Goal: Task Accomplishment & Management: Use online tool/utility

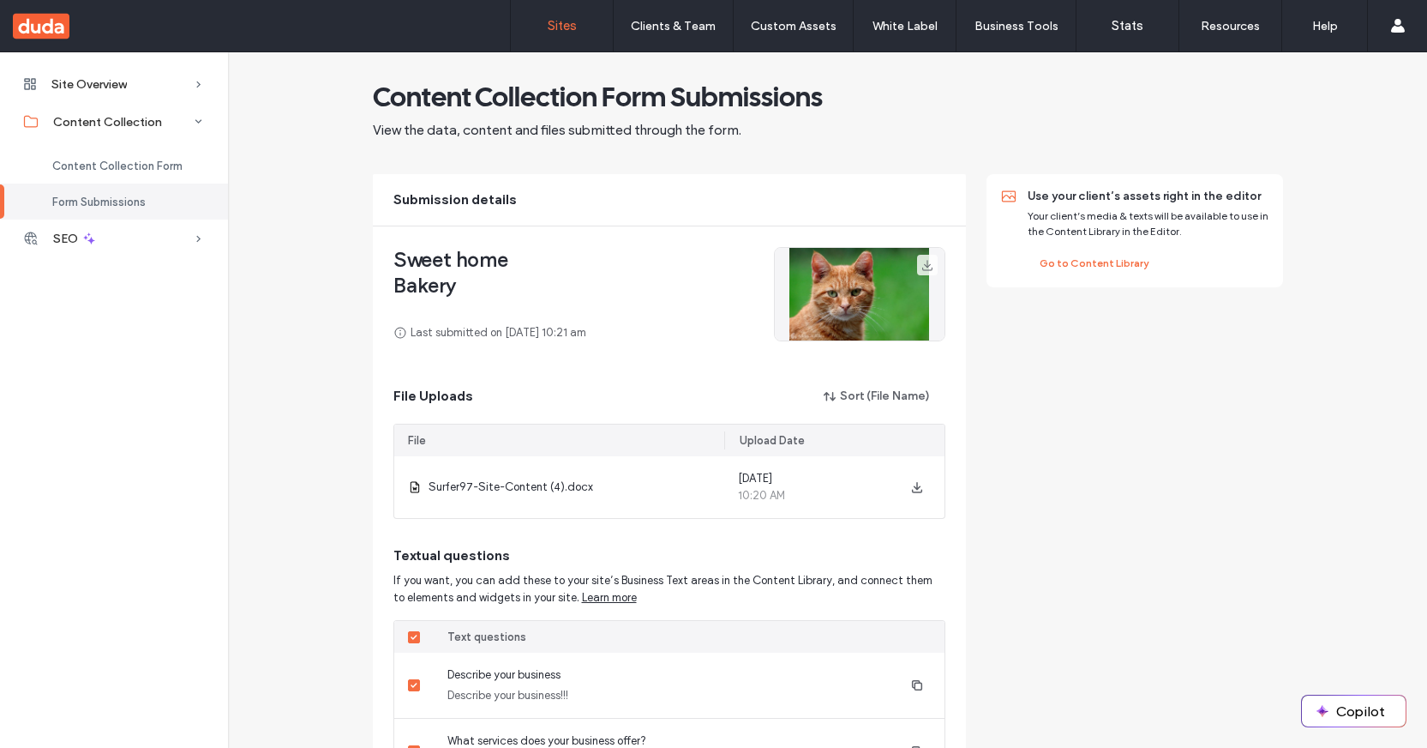
click at [563, 18] on label "Sites" at bounding box center [562, 25] width 29 height 15
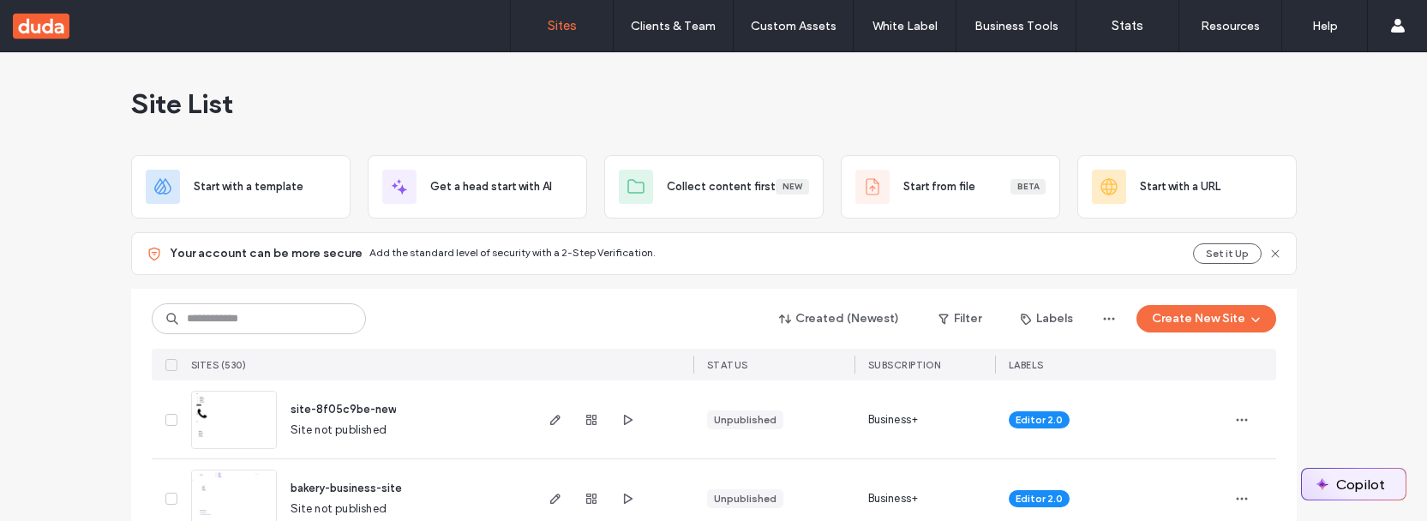
click at [1332, 489] on button "Copilot" at bounding box center [1354, 484] width 104 height 31
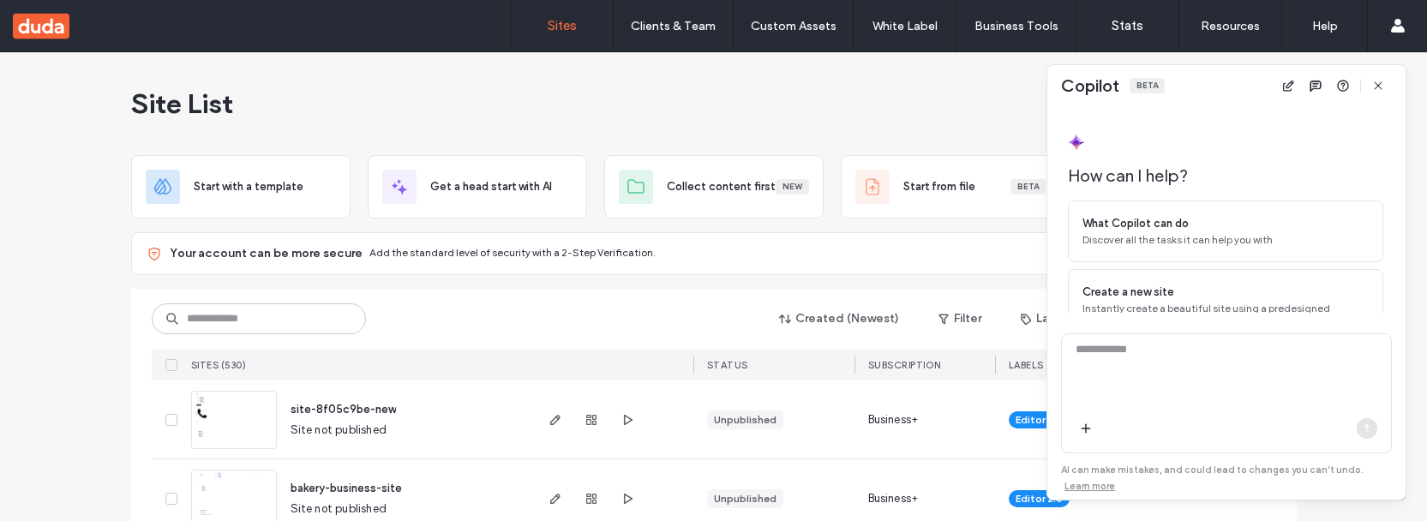
scroll to position [140, 0]
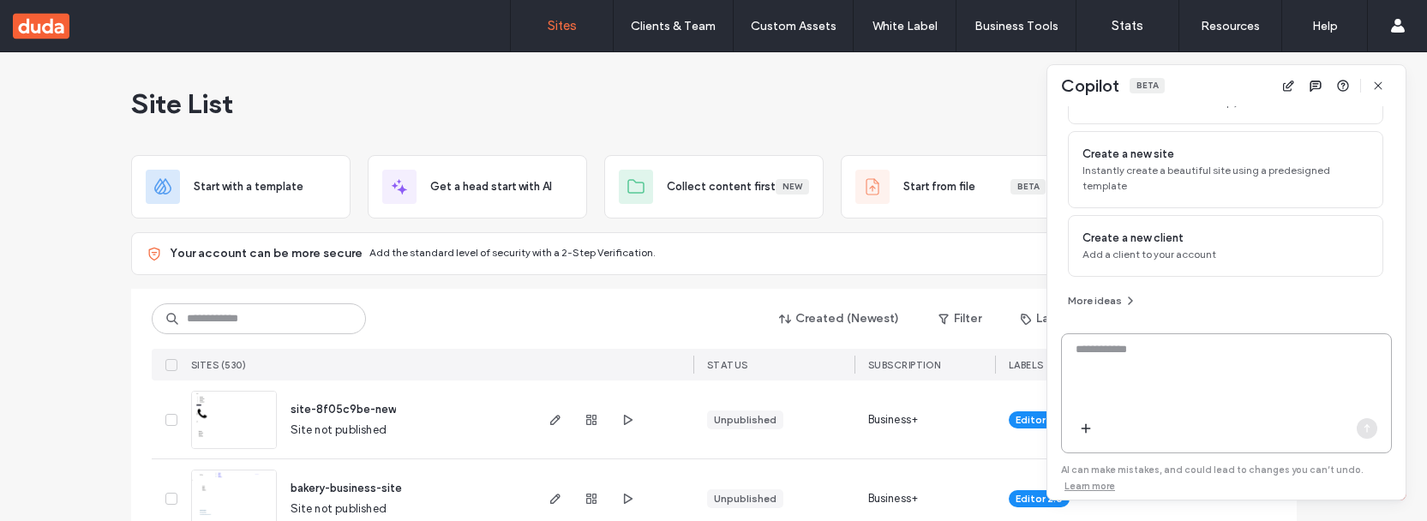
click at [1120, 345] on textarea at bounding box center [1226, 374] width 329 height 67
type textarea "**********"
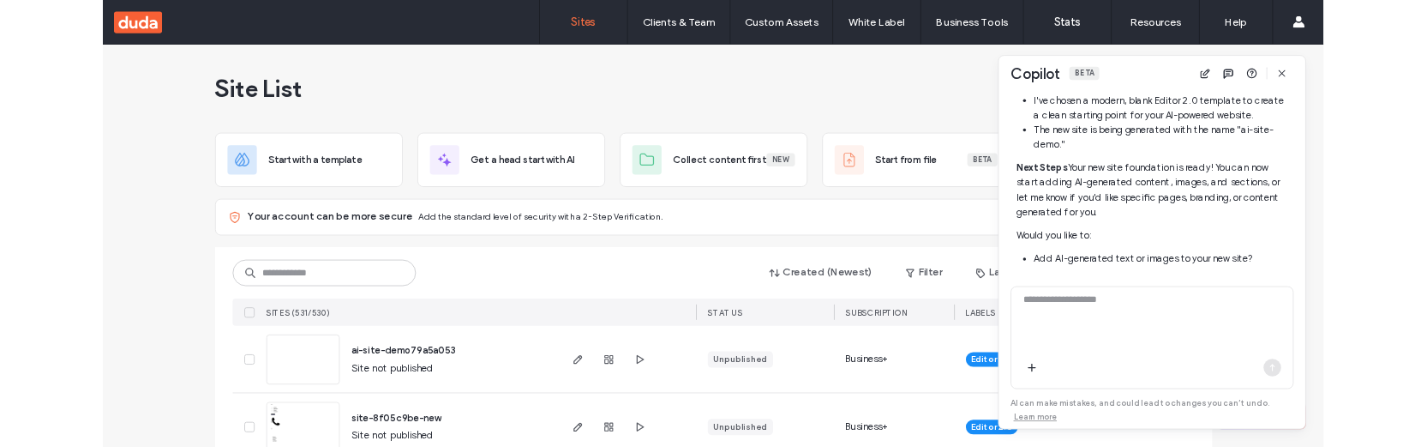
scroll to position [654, 0]
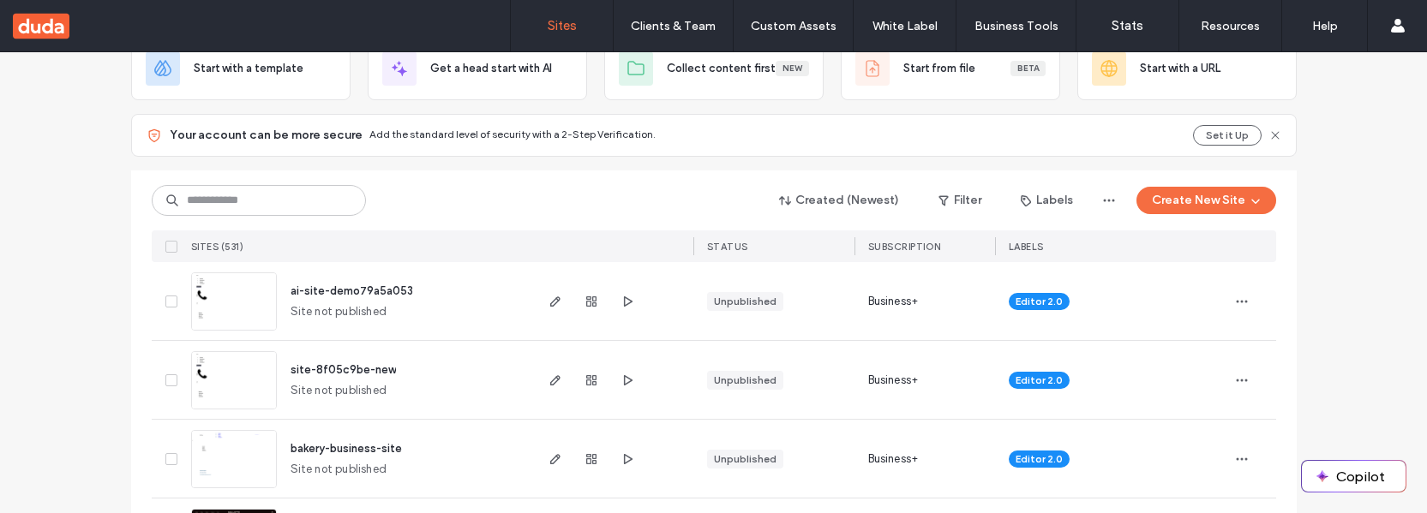
scroll to position [122, 0]
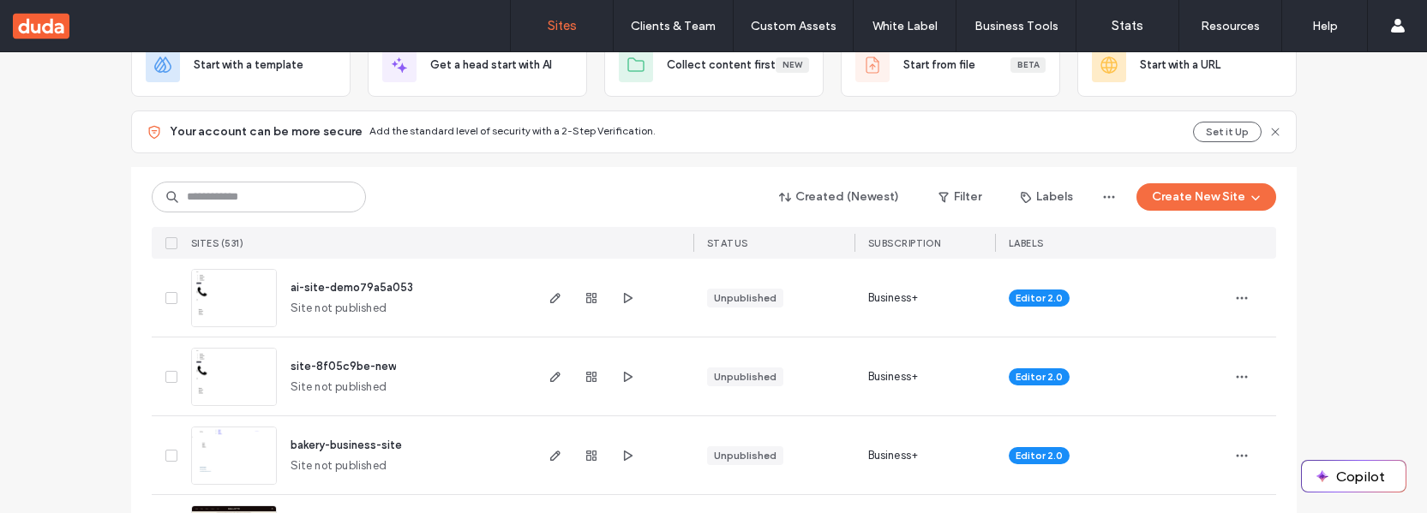
click at [1336, 446] on button "Copilot" at bounding box center [1354, 476] width 104 height 31
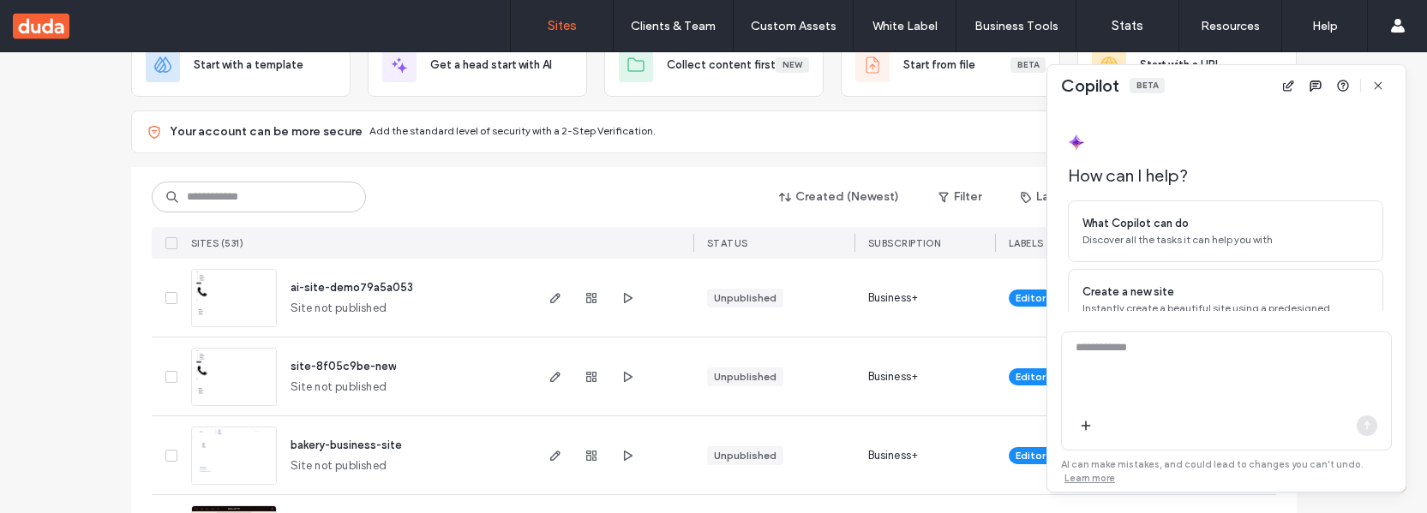
scroll to position [141, 0]
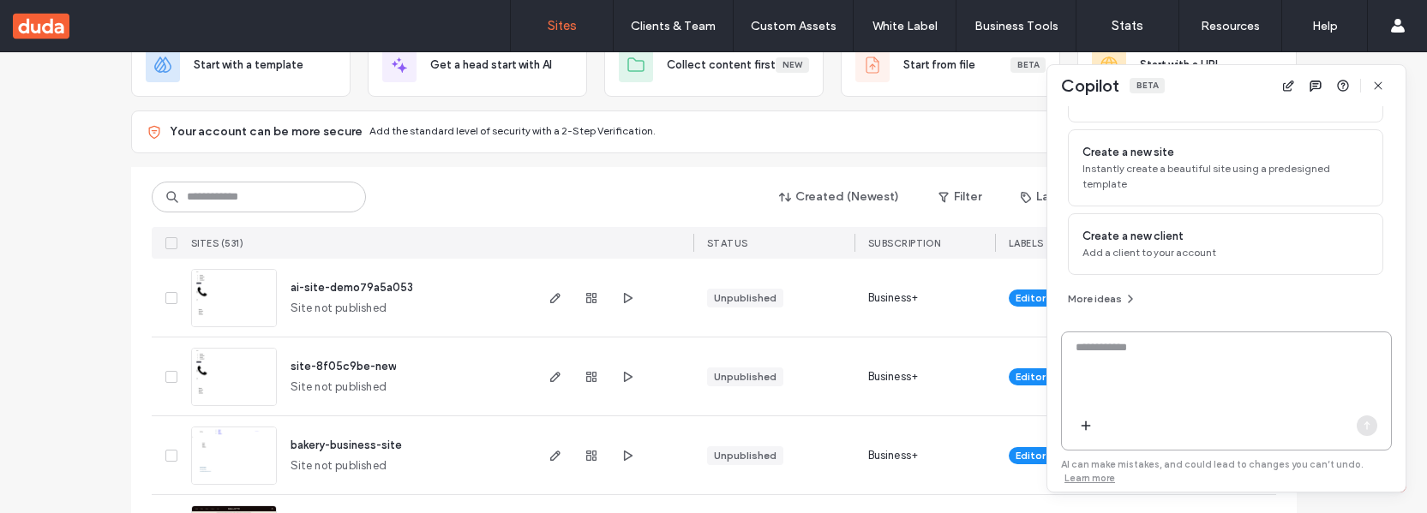
click at [1123, 363] on textarea at bounding box center [1226, 372] width 329 height 67
type textarea "**********"
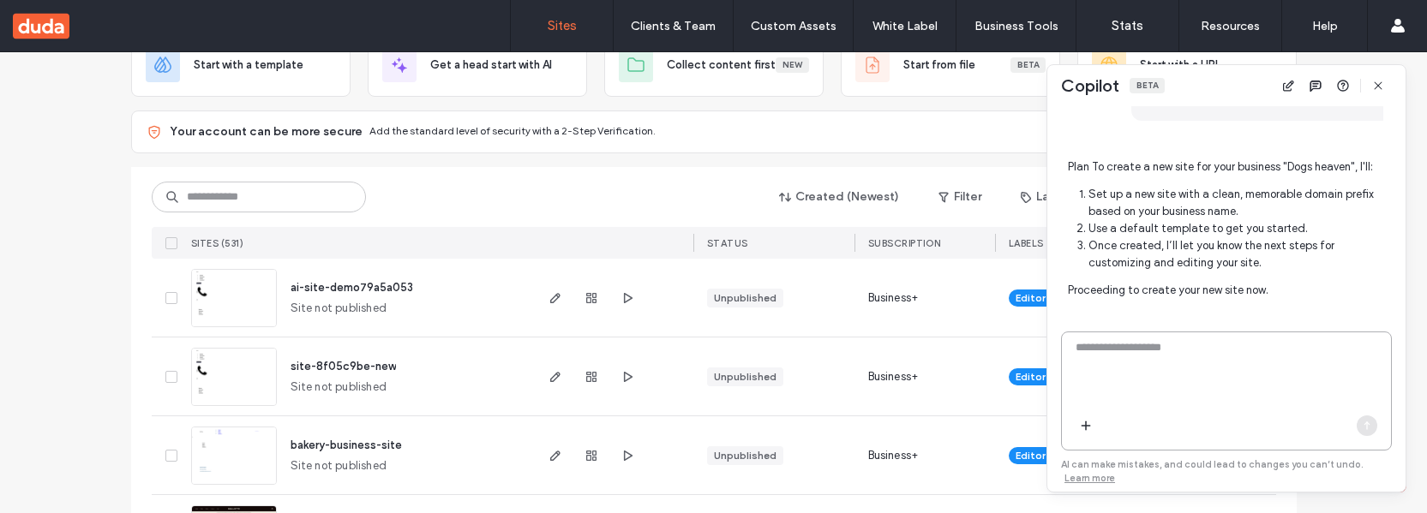
scroll to position [425, 0]
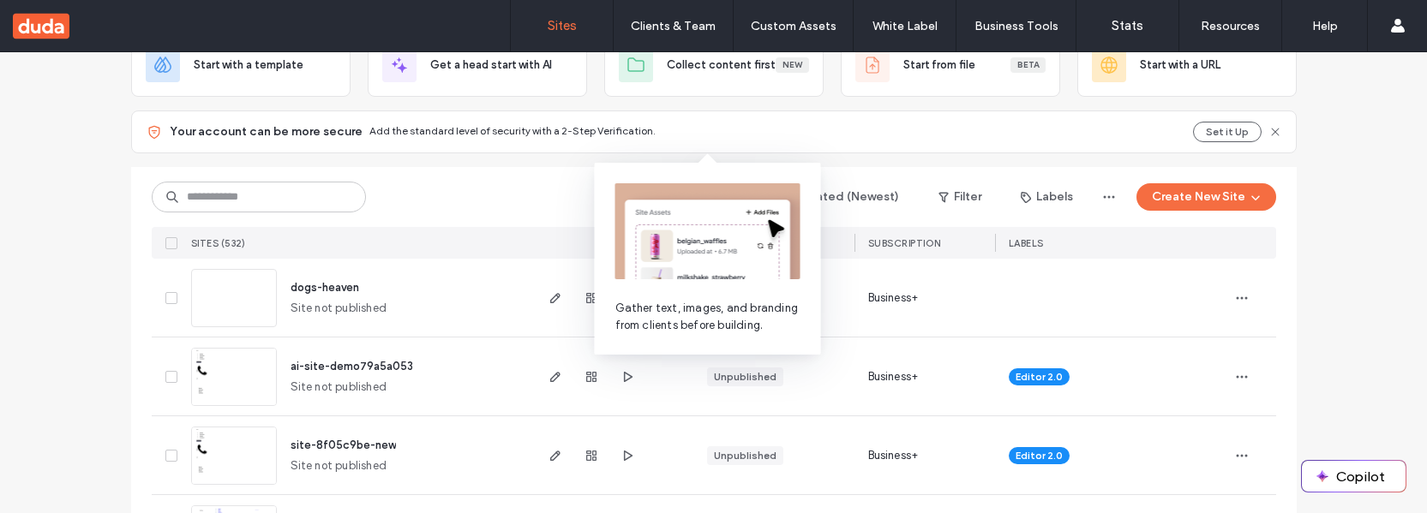
scroll to position [125, 0]
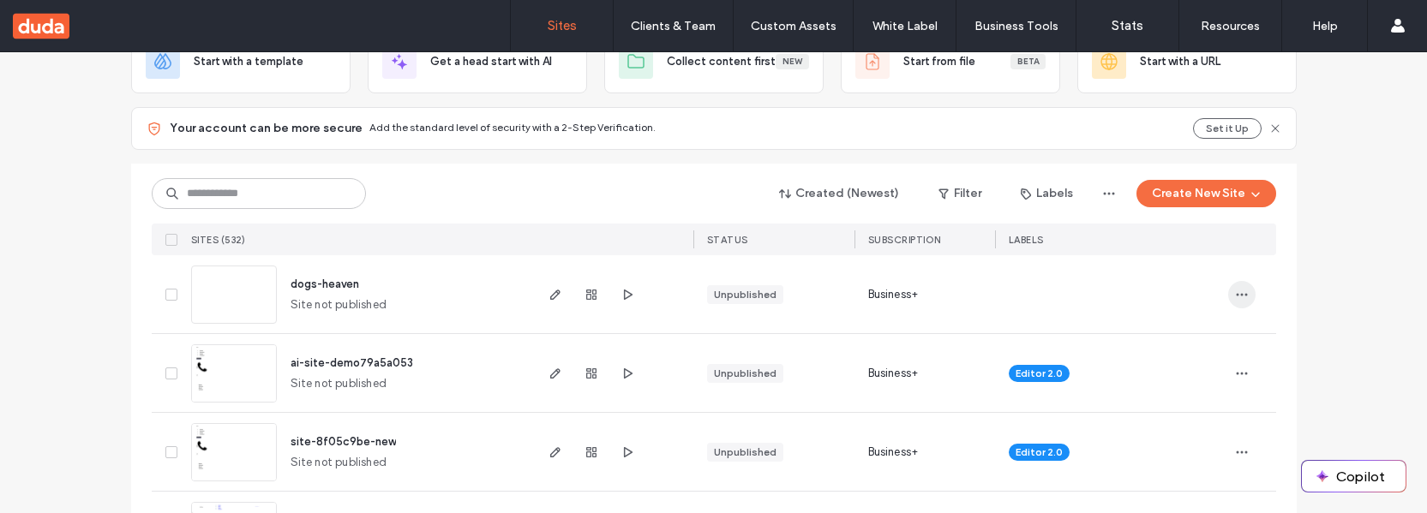
click at [1237, 293] on icon "button" at bounding box center [1242, 295] width 14 height 14
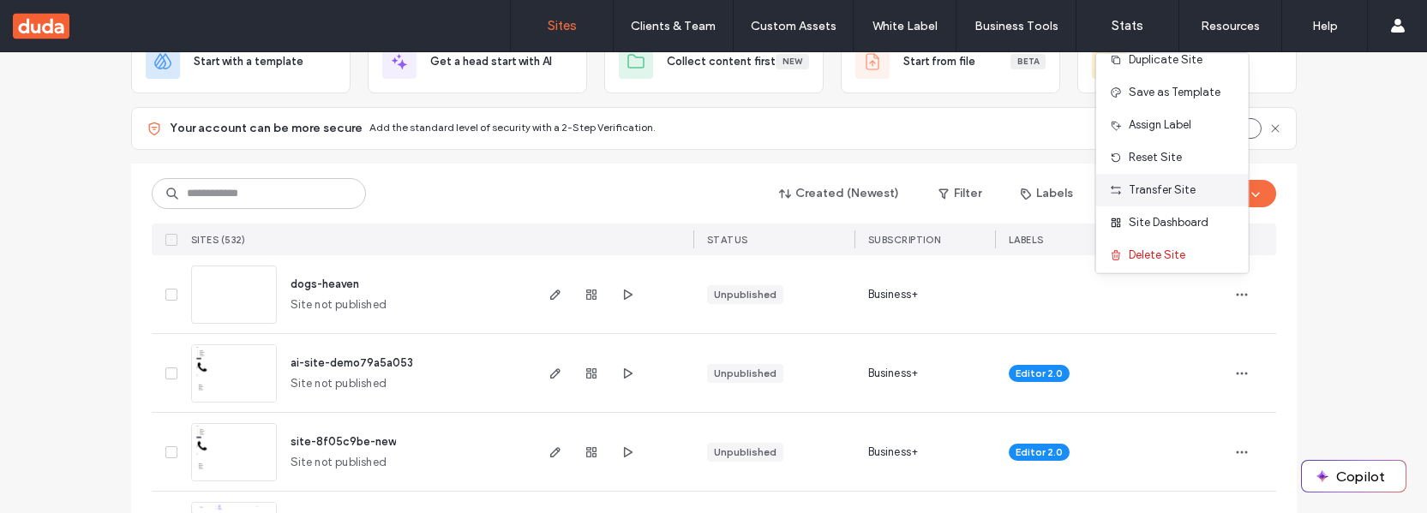
scroll to position [55, 0]
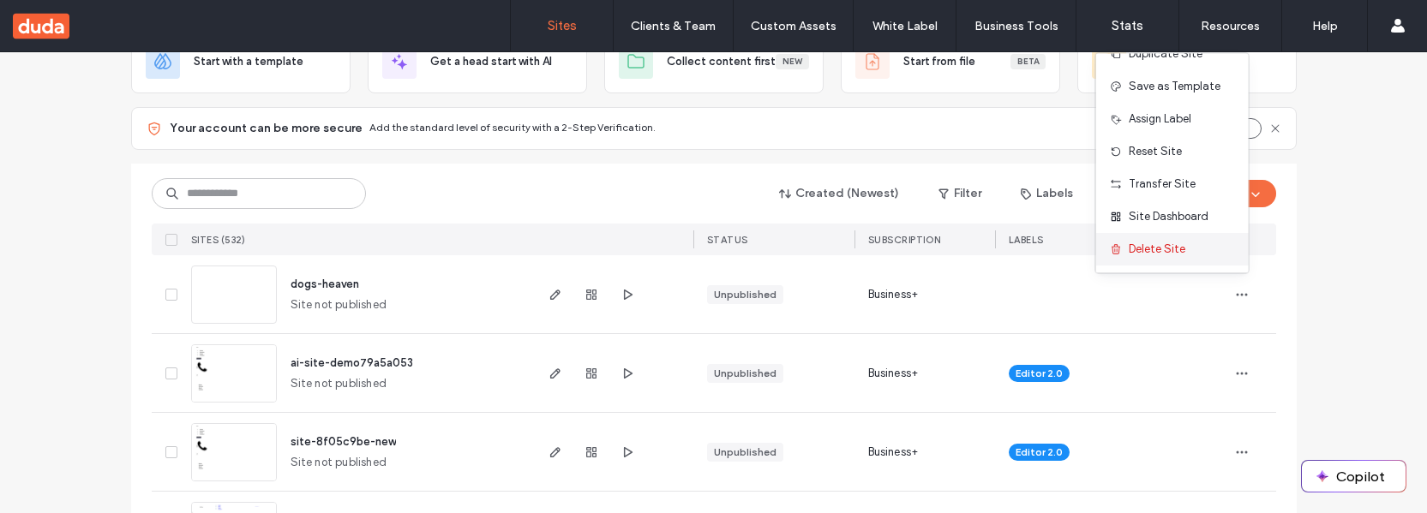
click at [1159, 248] on span "Delete Site" at bounding box center [1157, 250] width 57 height 17
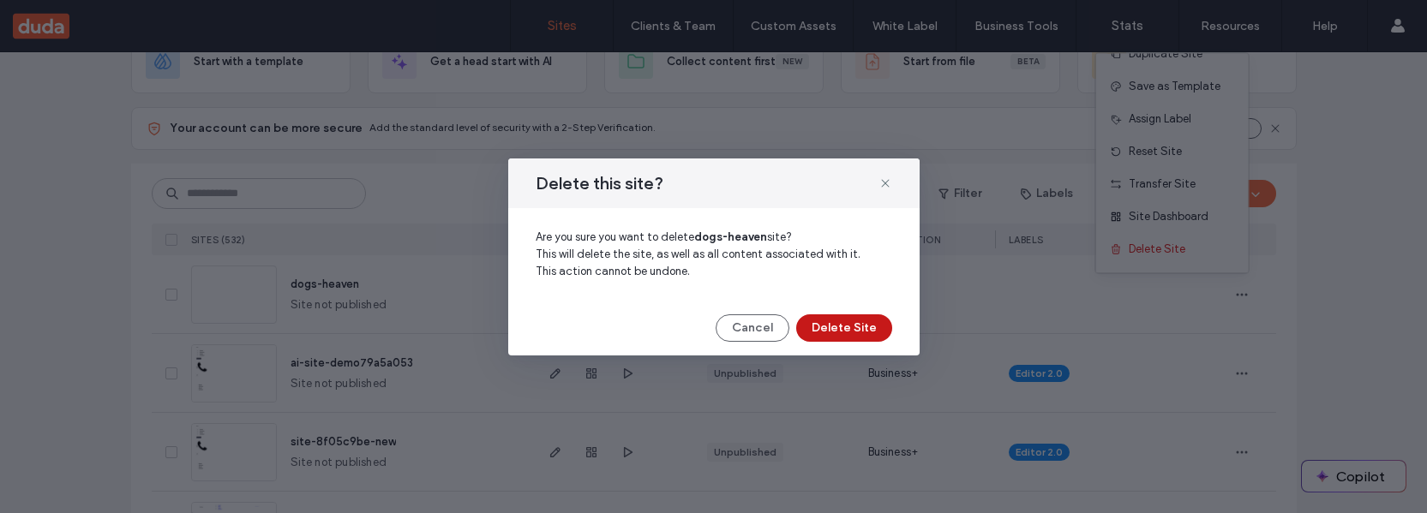
click at [856, 325] on button "Delete Site" at bounding box center [844, 328] width 96 height 27
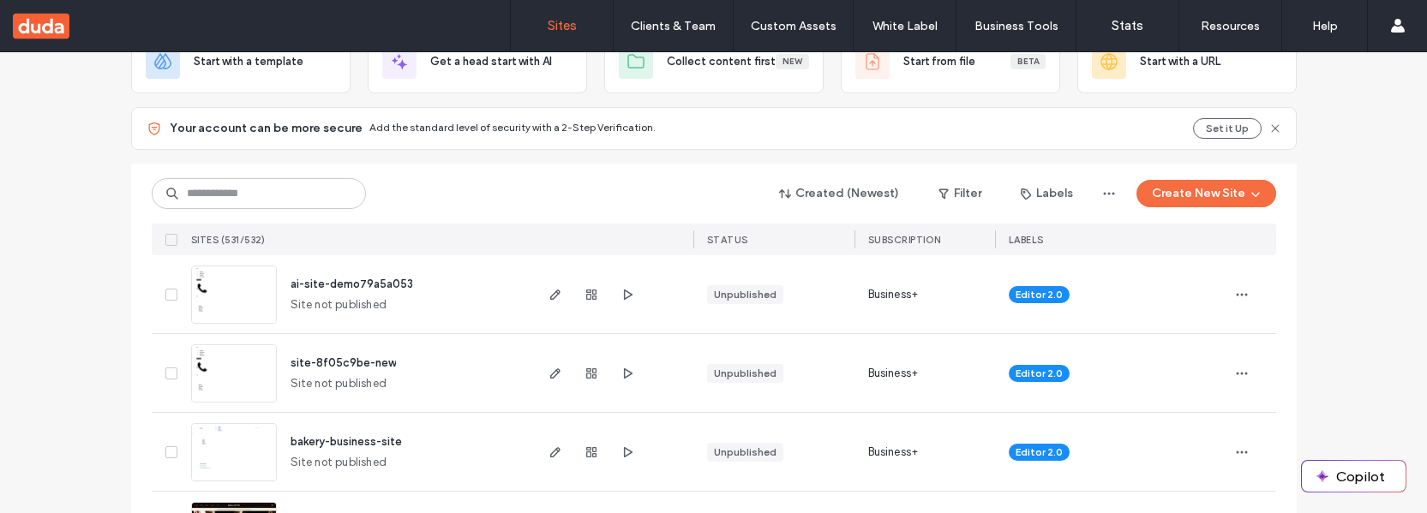
click at [1348, 468] on button "Copilot" at bounding box center [1354, 476] width 104 height 31
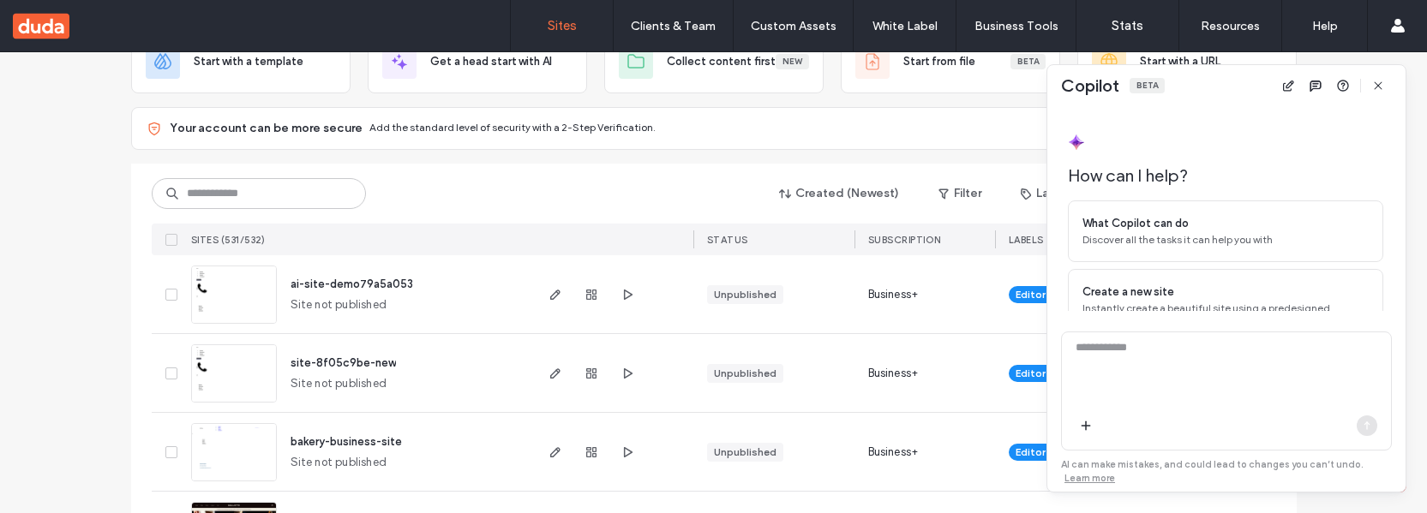
scroll to position [141, 0]
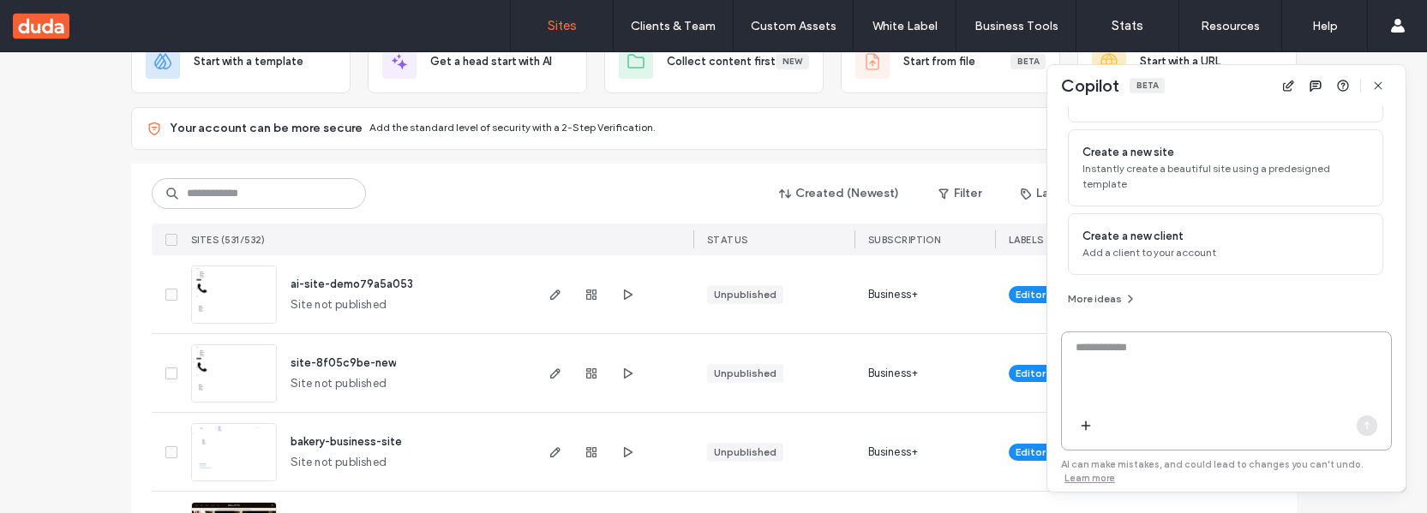
click at [1124, 344] on textarea at bounding box center [1226, 372] width 329 height 67
type textarea "**********"
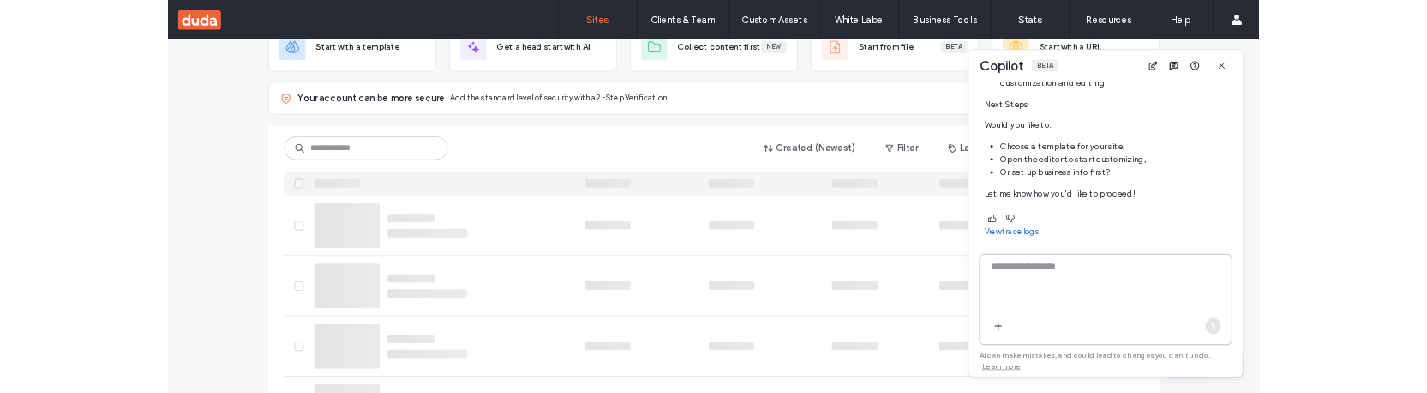
scroll to position [724, 0]
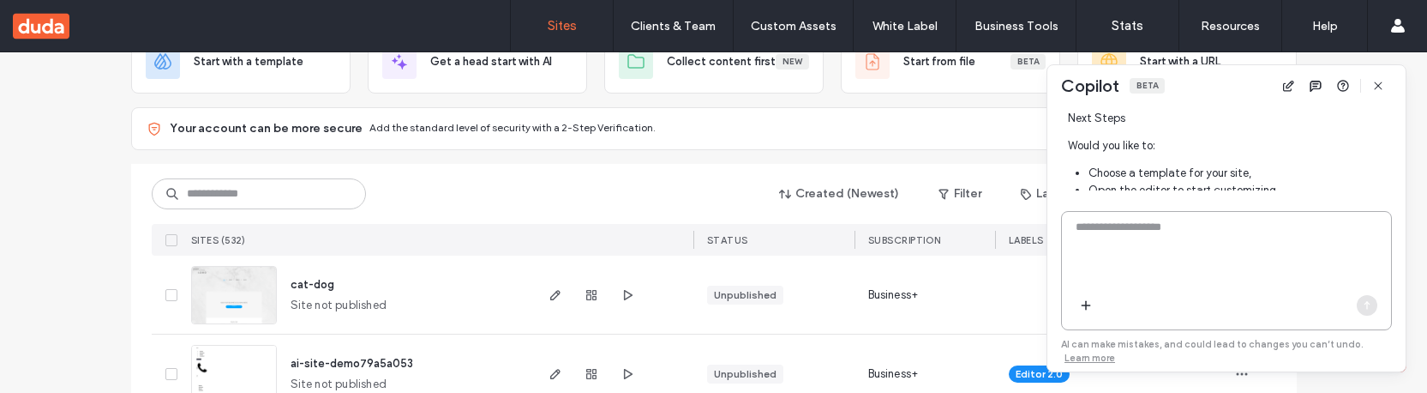
click at [1162, 228] on textarea at bounding box center [1226, 252] width 329 height 67
type textarea "**********"
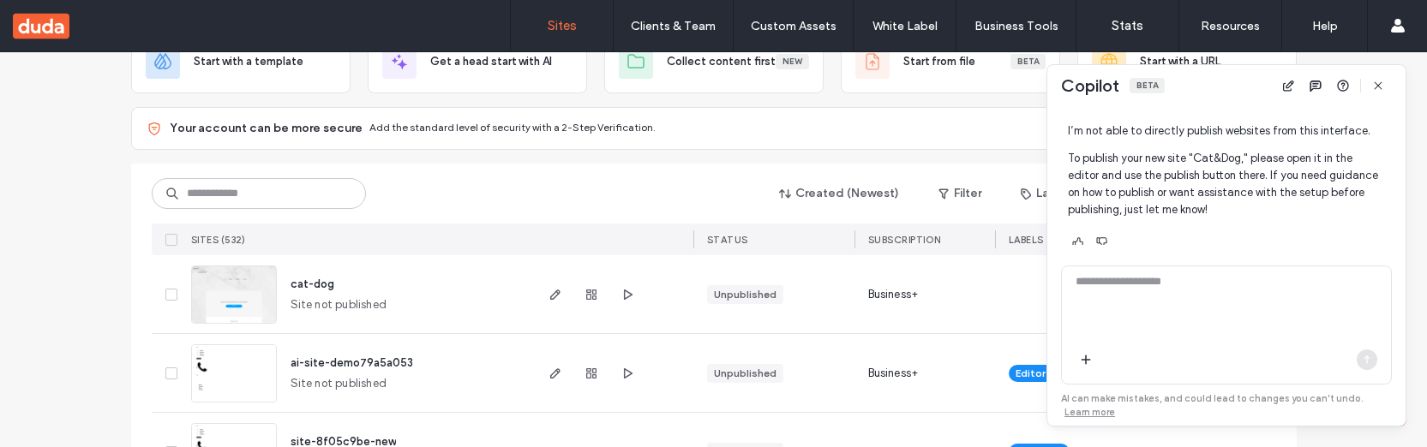
scroll to position [994, 0]
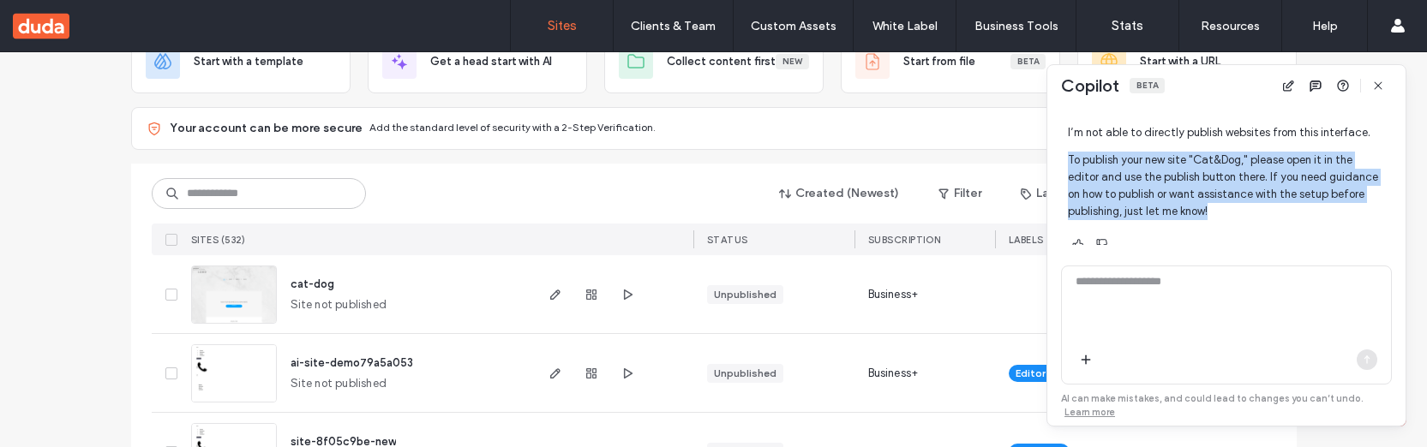
drag, startPoint x: 1214, startPoint y: 226, endPoint x: 1069, endPoint y: 178, distance: 152.6
click at [1069, 178] on p "To publish your new site "Cat&Dog," please open it in the editor and use the pu…" at bounding box center [1225, 186] width 315 height 69
copy p "To publish your new site "Cat&Dog," please open it in the editor and use the pu…"
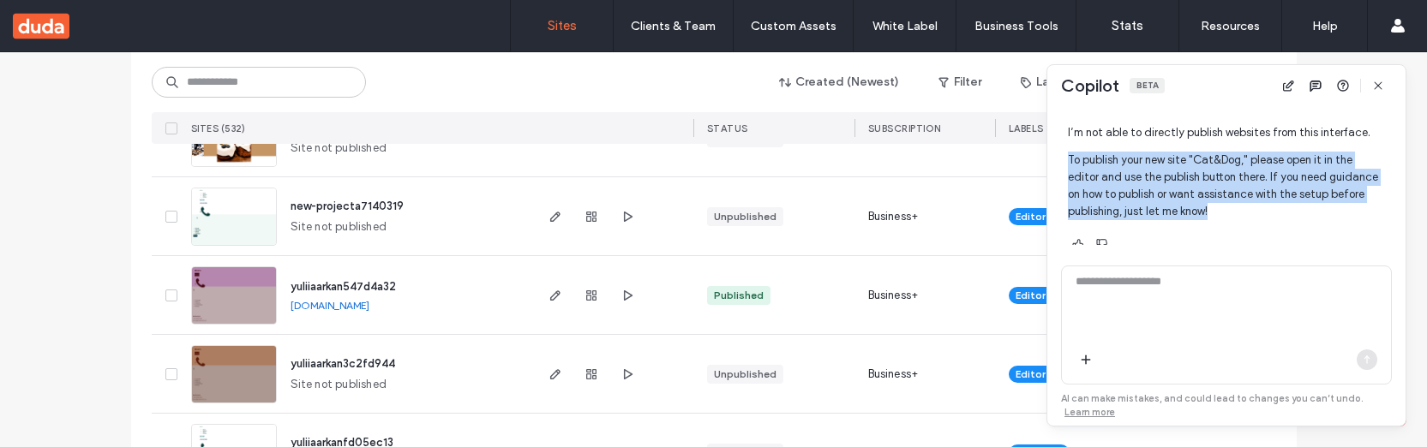
scroll to position [1867, 0]
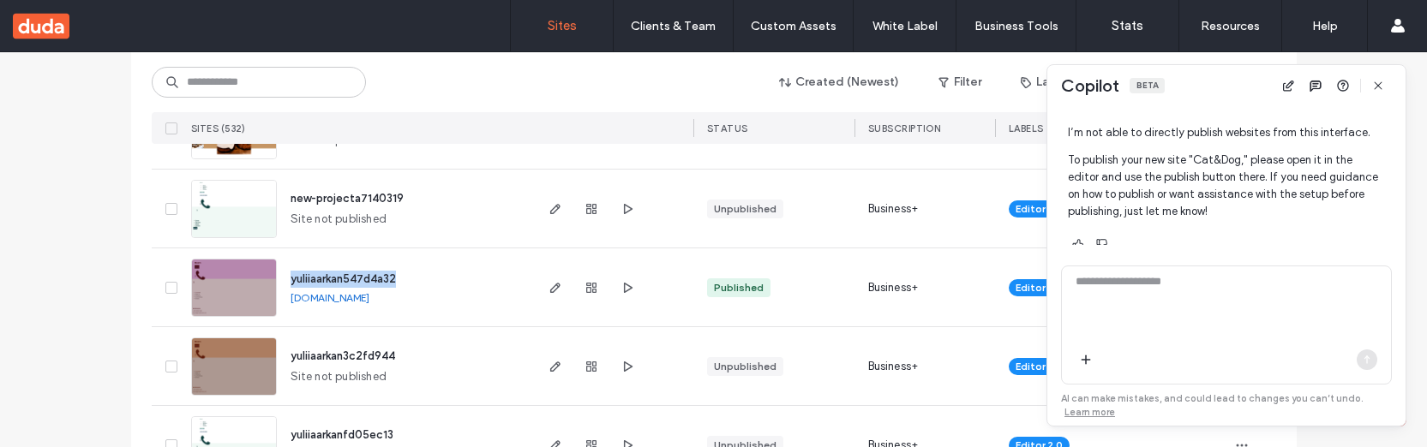
drag, startPoint x: 398, startPoint y: 279, endPoint x: 285, endPoint y: 279, distance: 113.2
click at [285, 279] on div "yuliiaarkan547d4a32 yuliiaarkan547d4a32.multiscreen.d1test.biz" at bounding box center [404, 288] width 255 height 78
copy span "yuliiaarkan547d4a32"
click at [1111, 285] on textarea at bounding box center [1226, 306] width 329 height 67
paste textarea "**********"
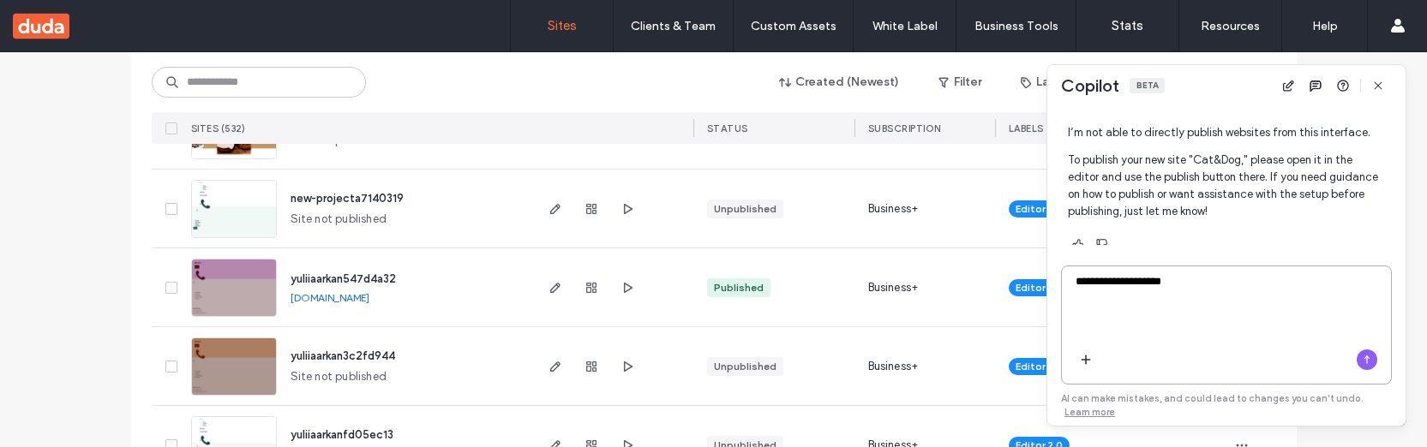
type textarea "**********"
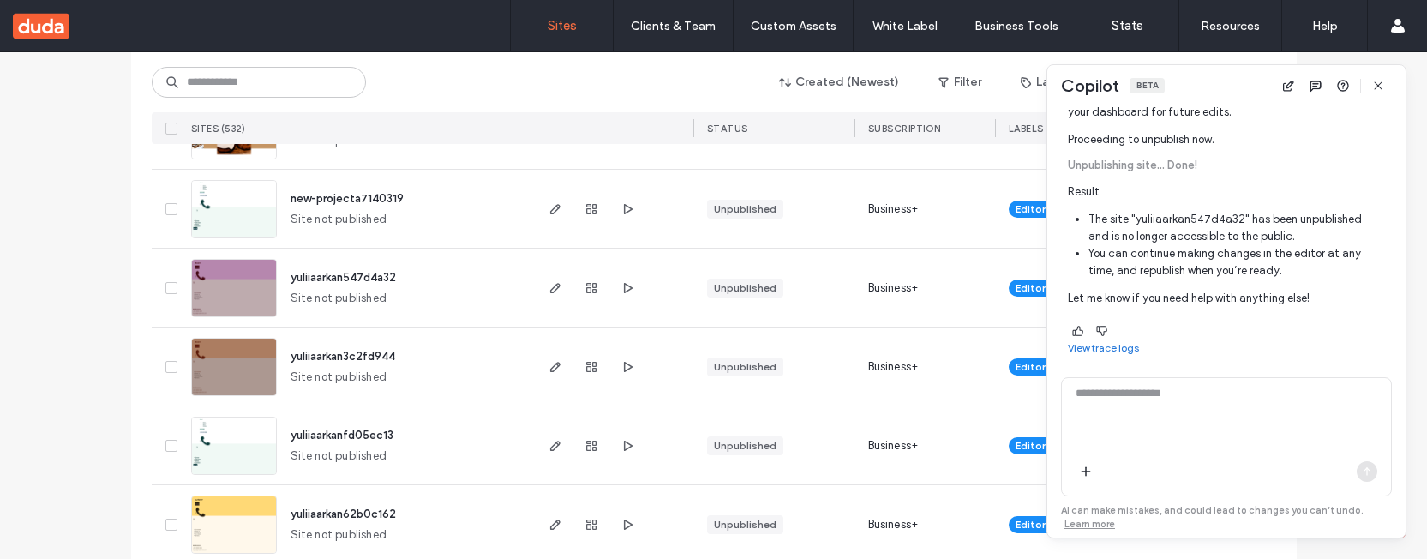
scroll to position [1344, 0]
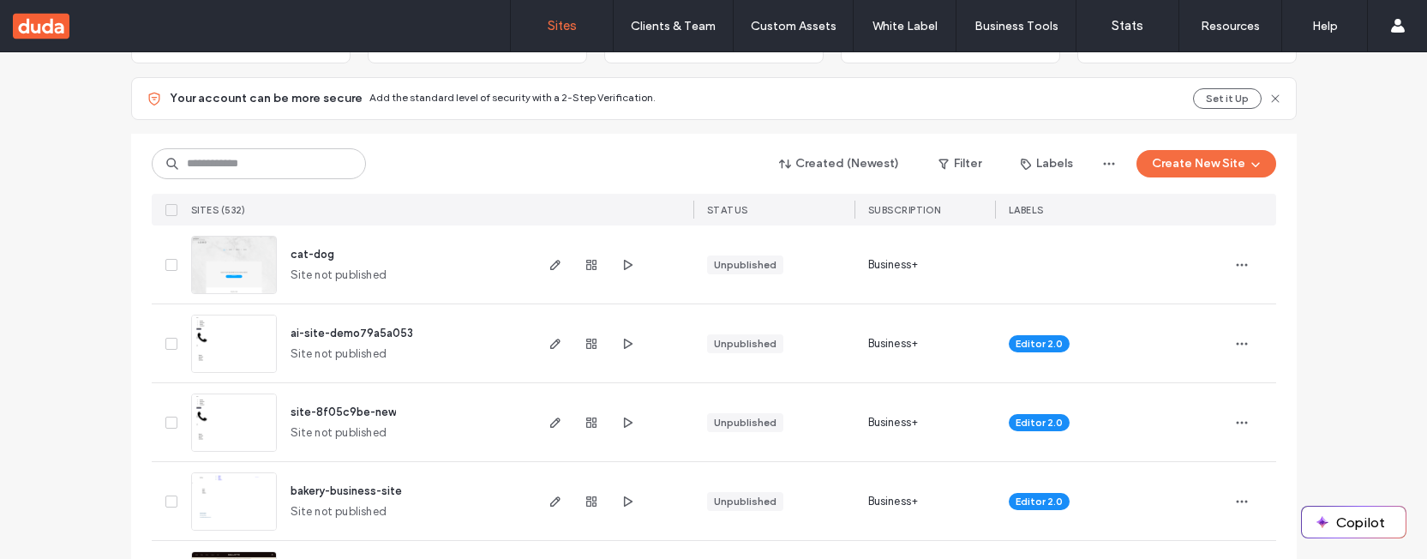
scroll to position [173, 0]
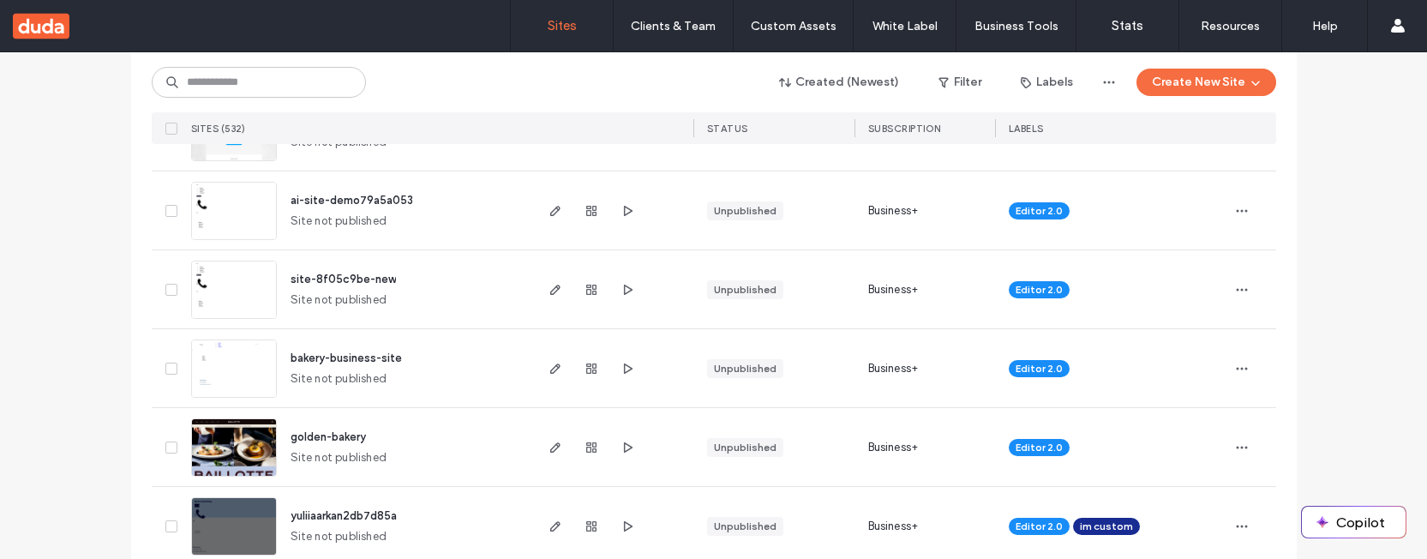
scroll to position [314, 0]
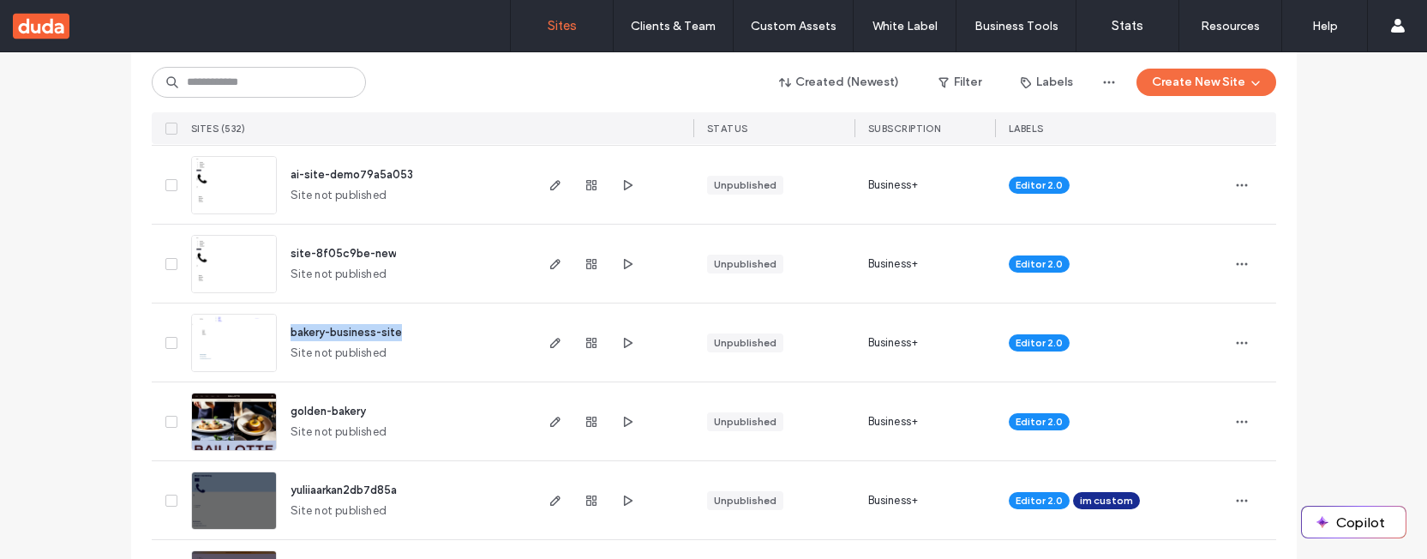
drag, startPoint x: 415, startPoint y: 328, endPoint x: 284, endPoint y: 331, distance: 131.2
click at [284, 331] on div "bakery-business-site Site not published" at bounding box center [404, 342] width 255 height 78
drag, startPoint x: 374, startPoint y: 411, endPoint x: 281, endPoint y: 410, distance: 92.6
click at [281, 410] on div "golden-bakery Site not published" at bounding box center [404, 421] width 255 height 78
copy span "golden-bakery"
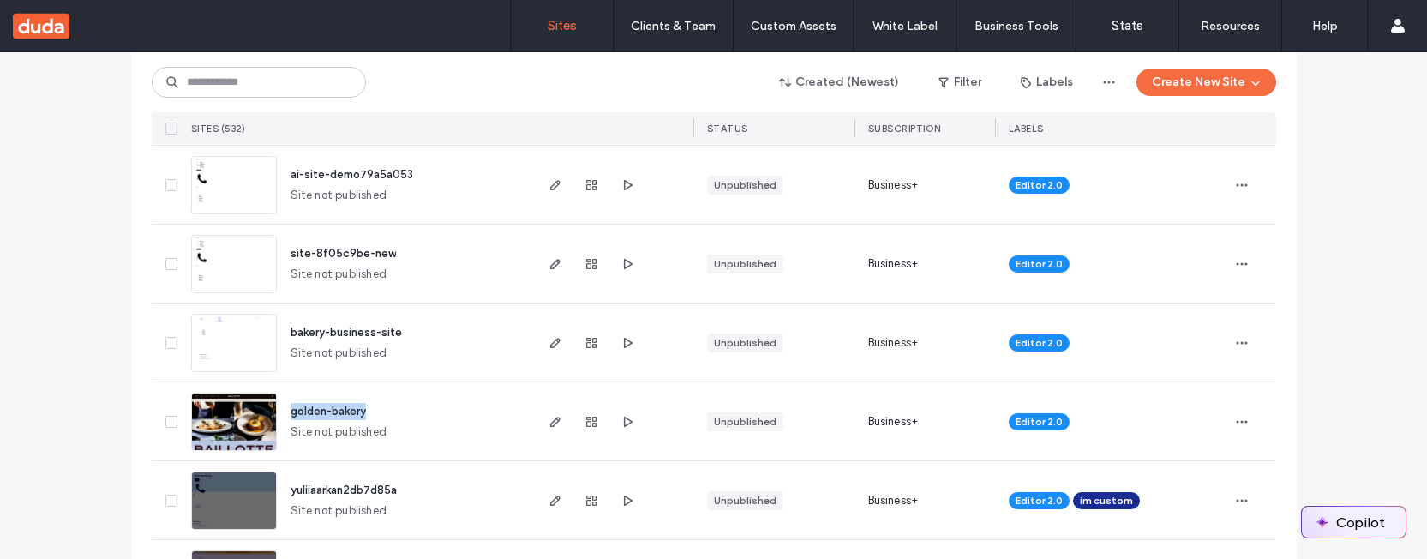
click at [1337, 508] on button "Copilot" at bounding box center [1354, 522] width 104 height 31
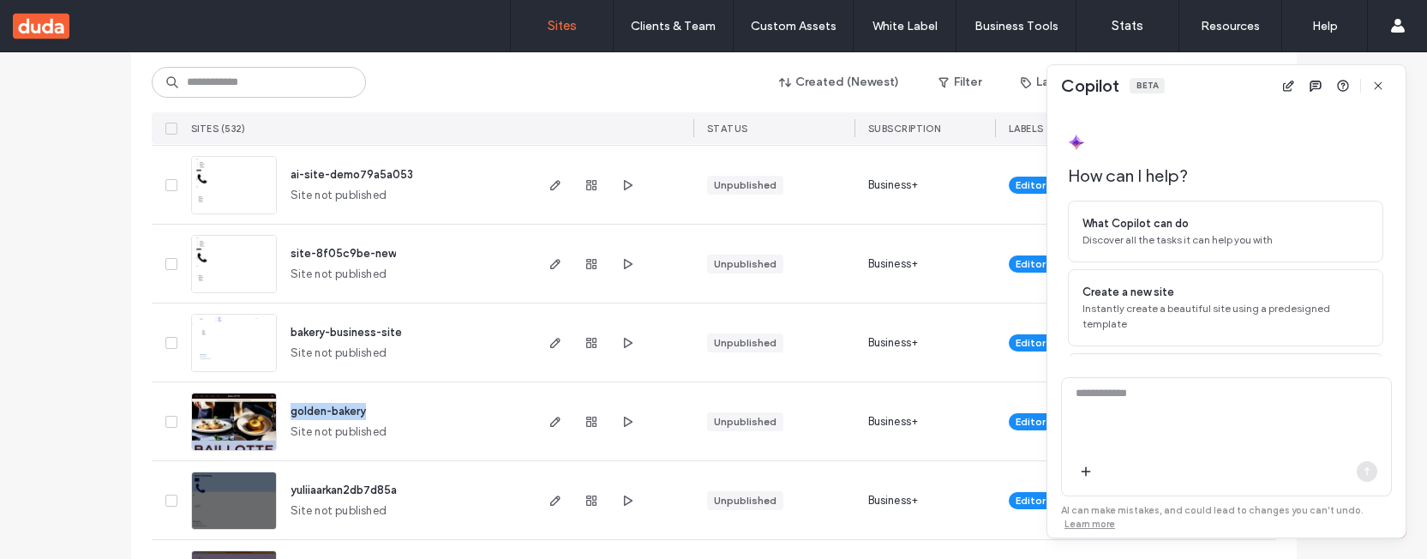
scroll to position [96, 0]
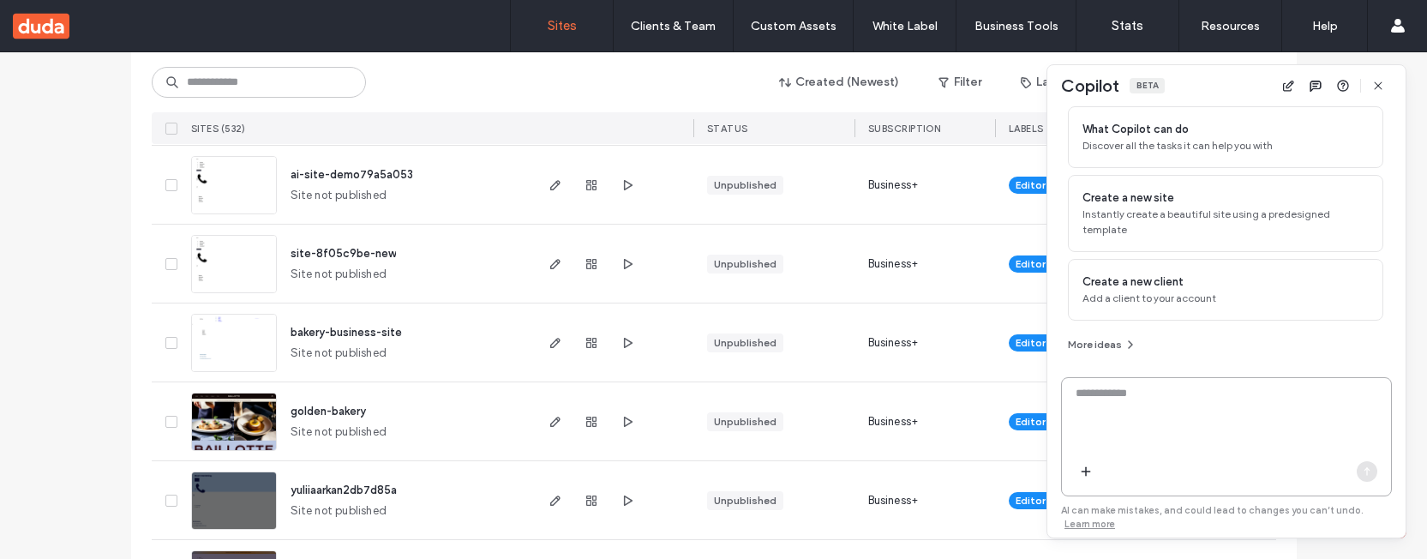
click at [1108, 393] on textarea at bounding box center [1226, 418] width 329 height 67
paste textarea "**********"
type textarea "**********"
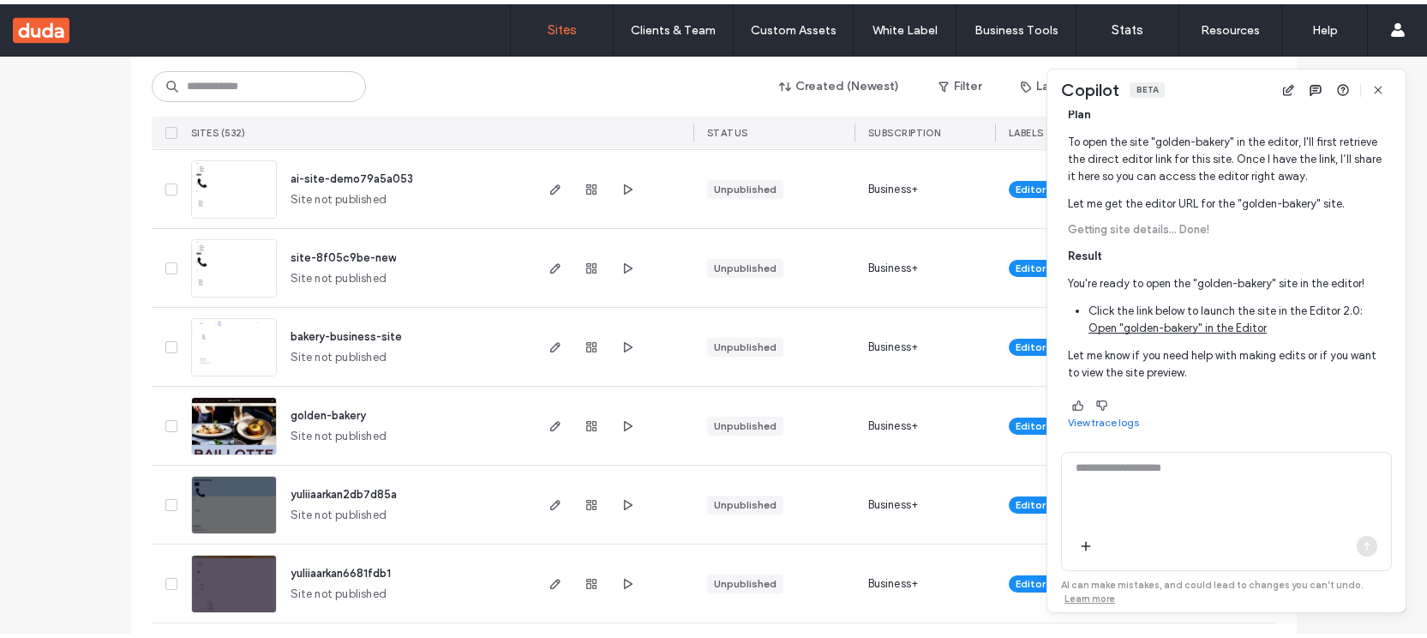
scroll to position [444, 0]
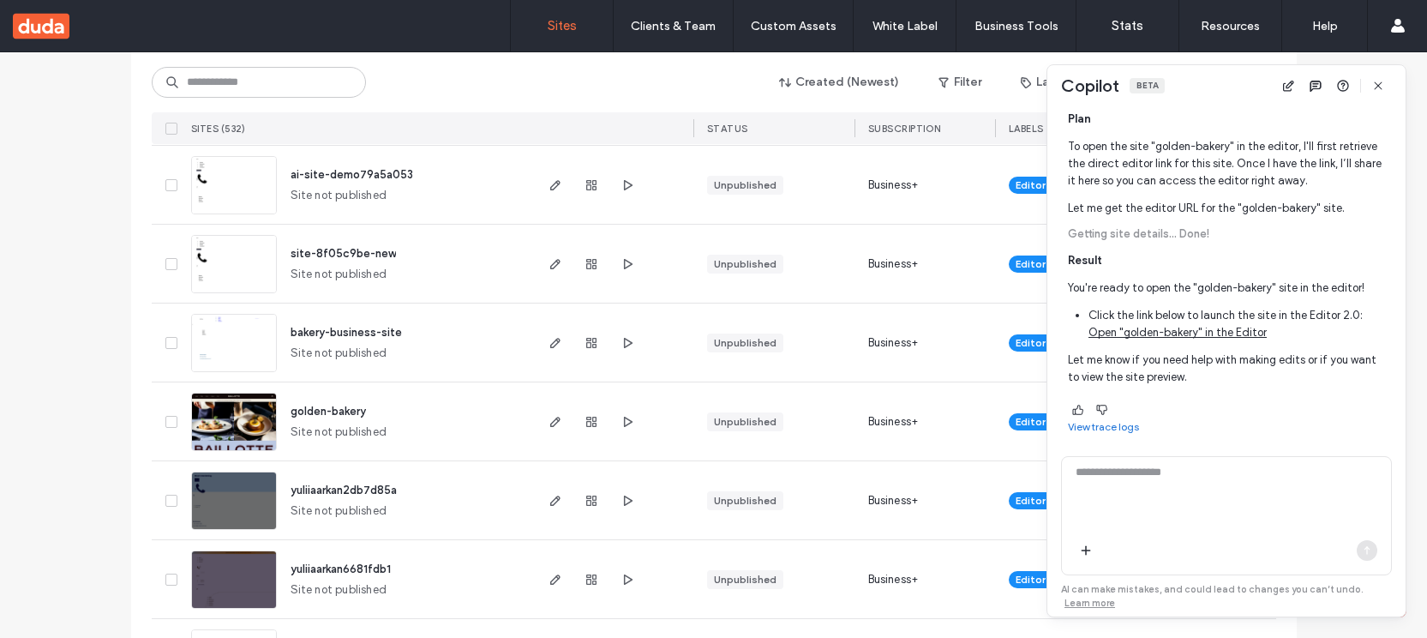
click at [1203, 331] on link "Open "golden-bakery" in the Editor" at bounding box center [1178, 332] width 178 height 17
click at [549, 184] on icon "button" at bounding box center [556, 185] width 14 height 14
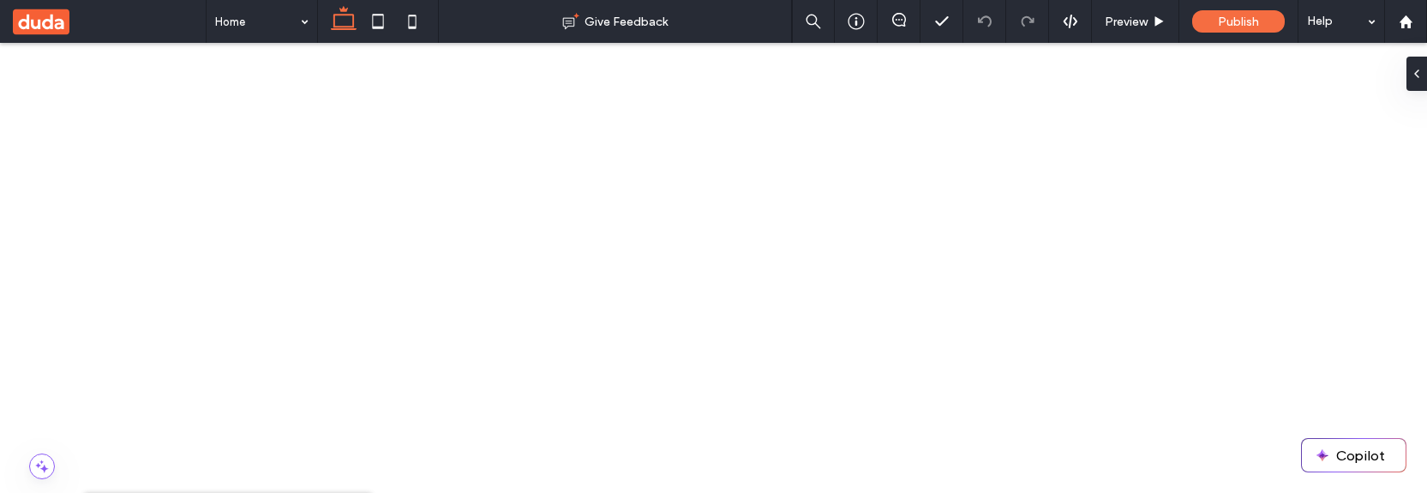
click at [1355, 449] on button "Copilot" at bounding box center [1354, 455] width 104 height 33
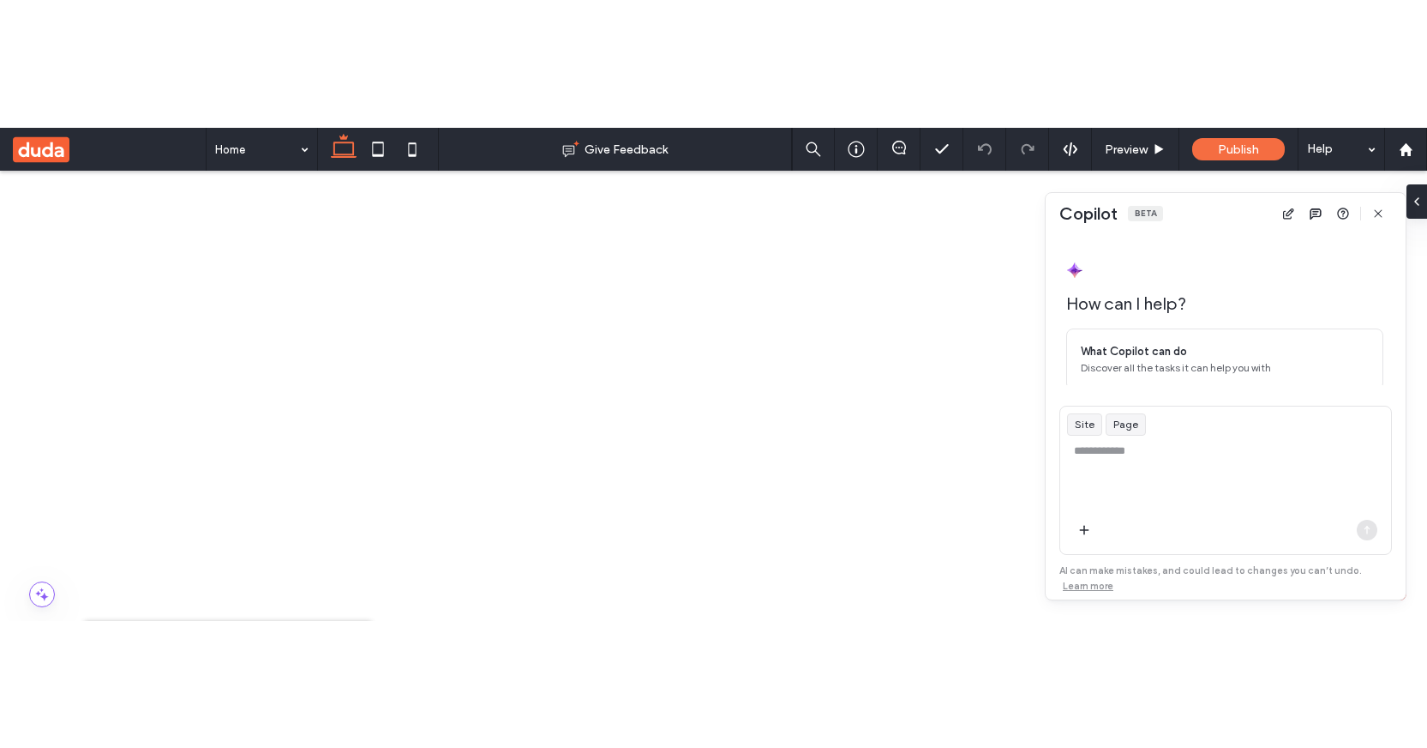
scroll to position [197, 0]
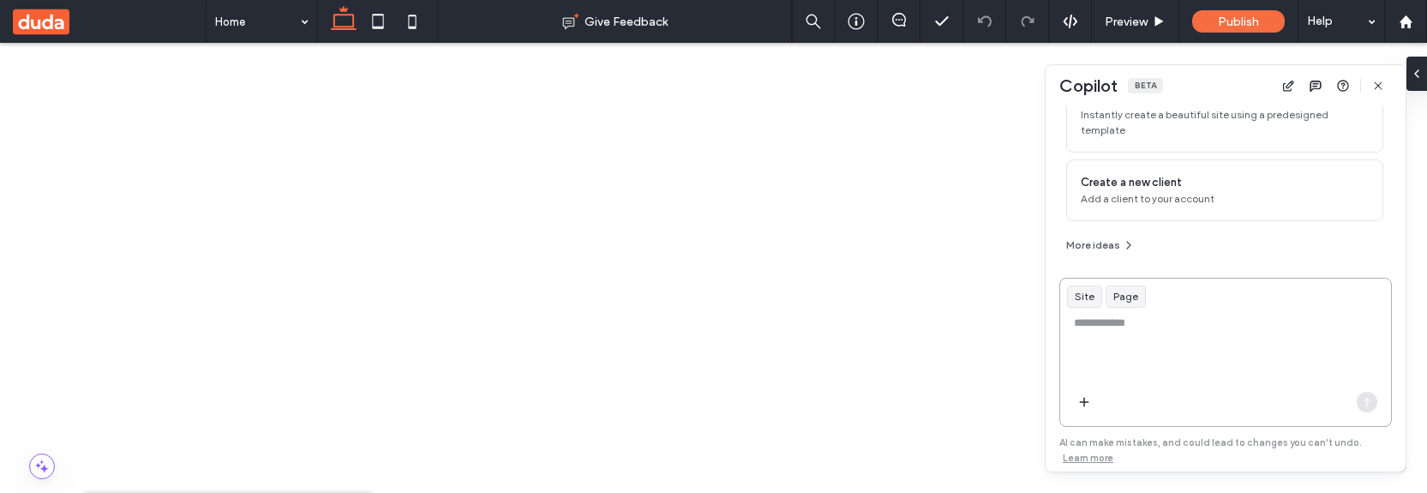
click at [1122, 331] on textarea at bounding box center [1225, 348] width 331 height 67
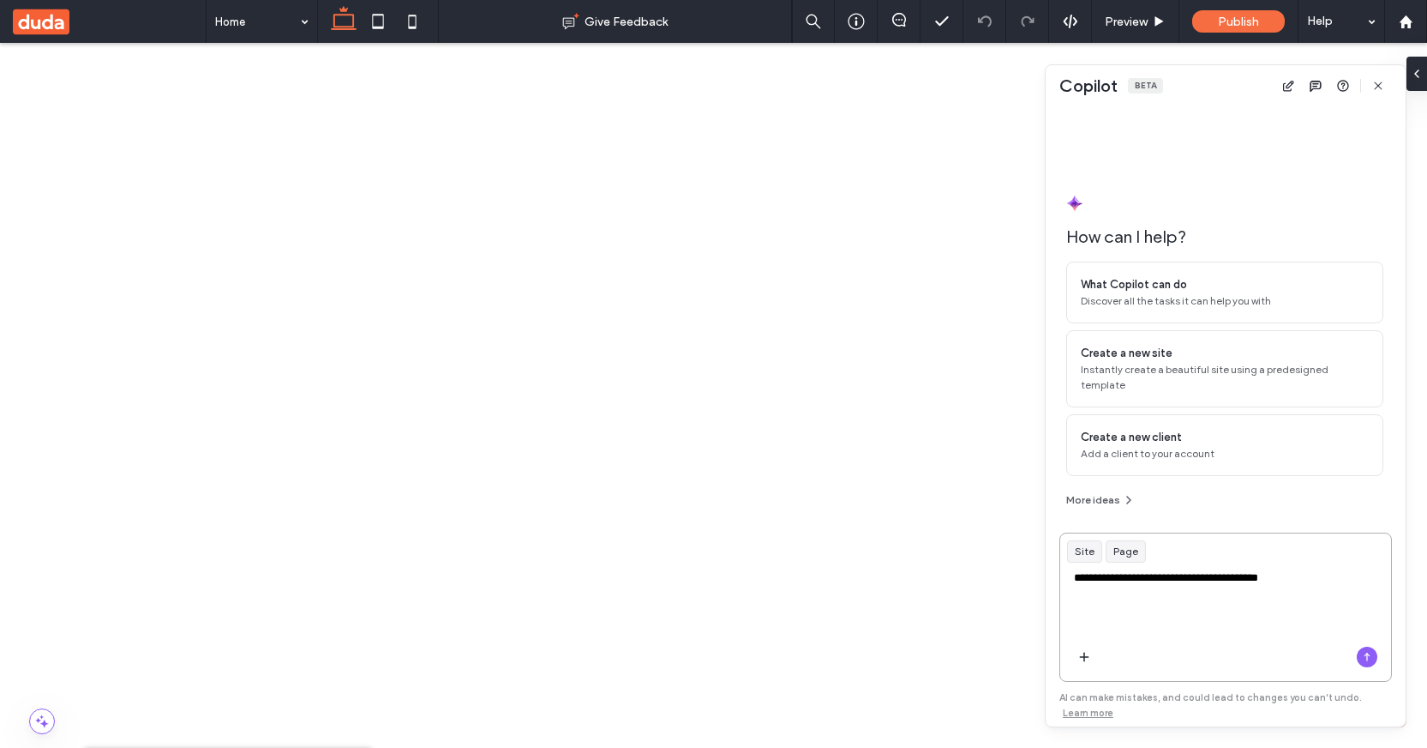
scroll to position [0, 0]
click at [1262, 492] on textarea "**********" at bounding box center [1225, 602] width 331 height 67
paste textarea "********"
type textarea "**********"
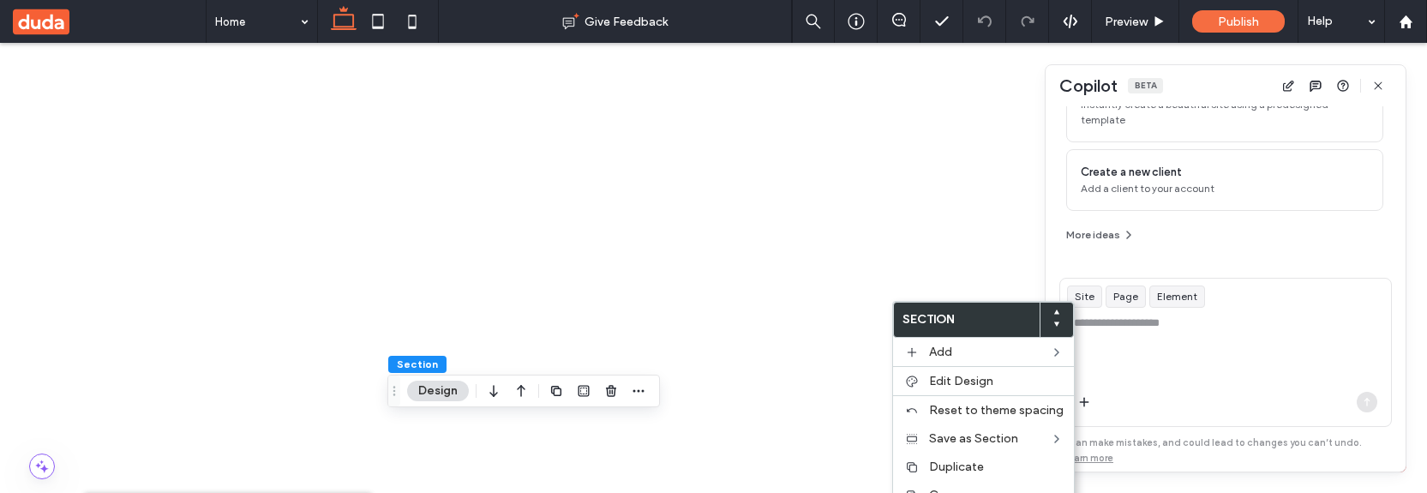
scroll to position [447, 0]
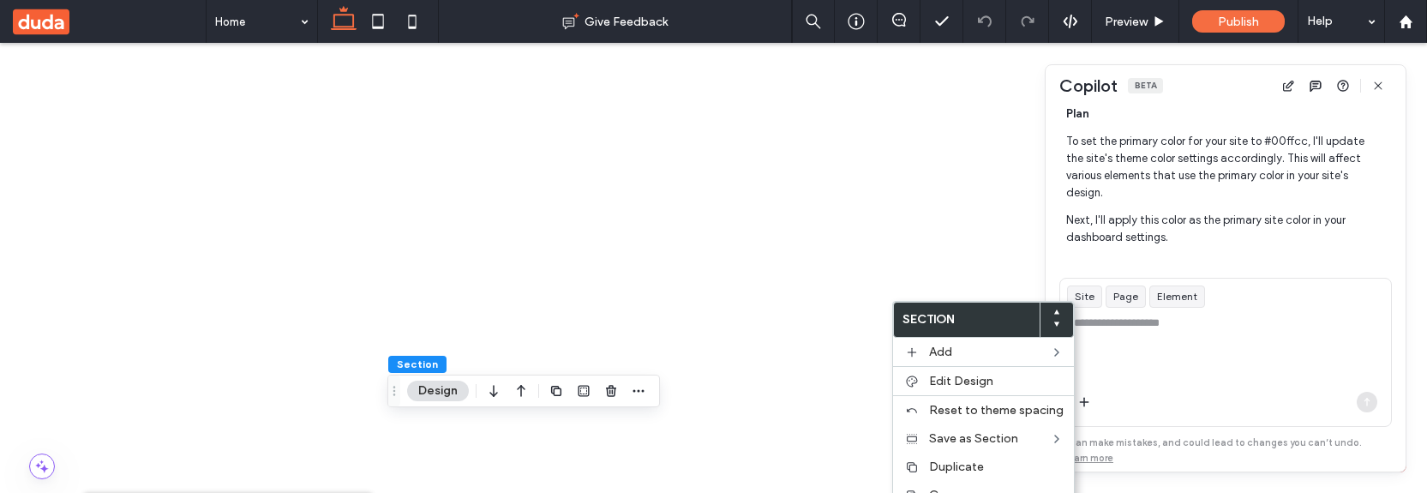
click at [1249, 233] on span "Plan To set the primary color for your site to #00ffcc, I'll update the site's …" at bounding box center [1224, 187] width 317 height 165
click at [1224, 220] on p "Next, I'll apply this color as the primary site color in your dashboard setting…" at bounding box center [1224, 229] width 317 height 34
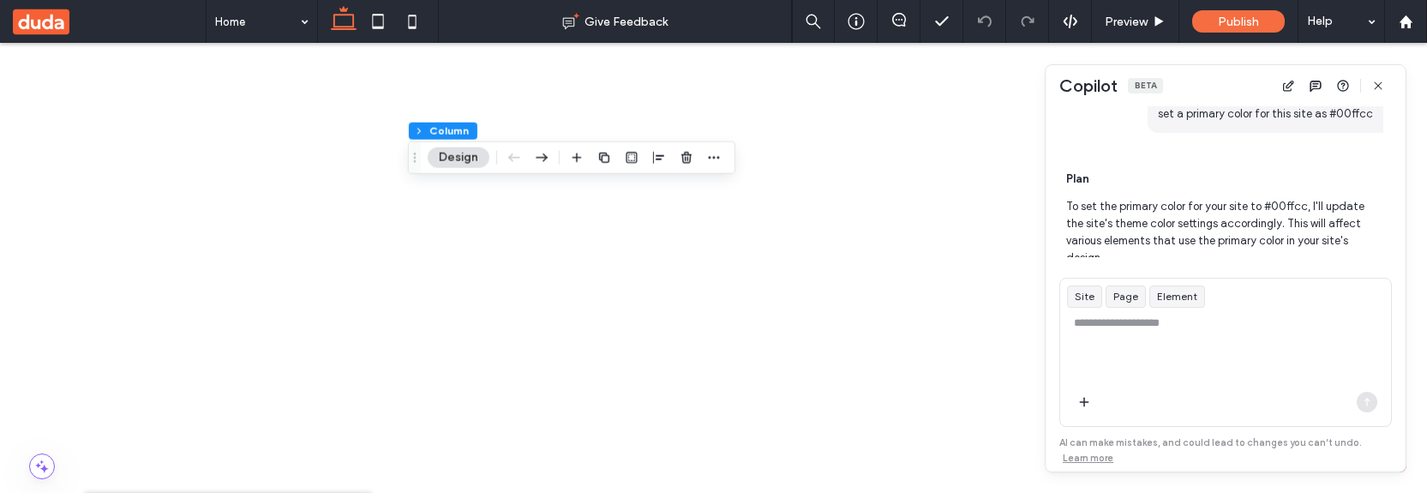
scroll to position [371, 0]
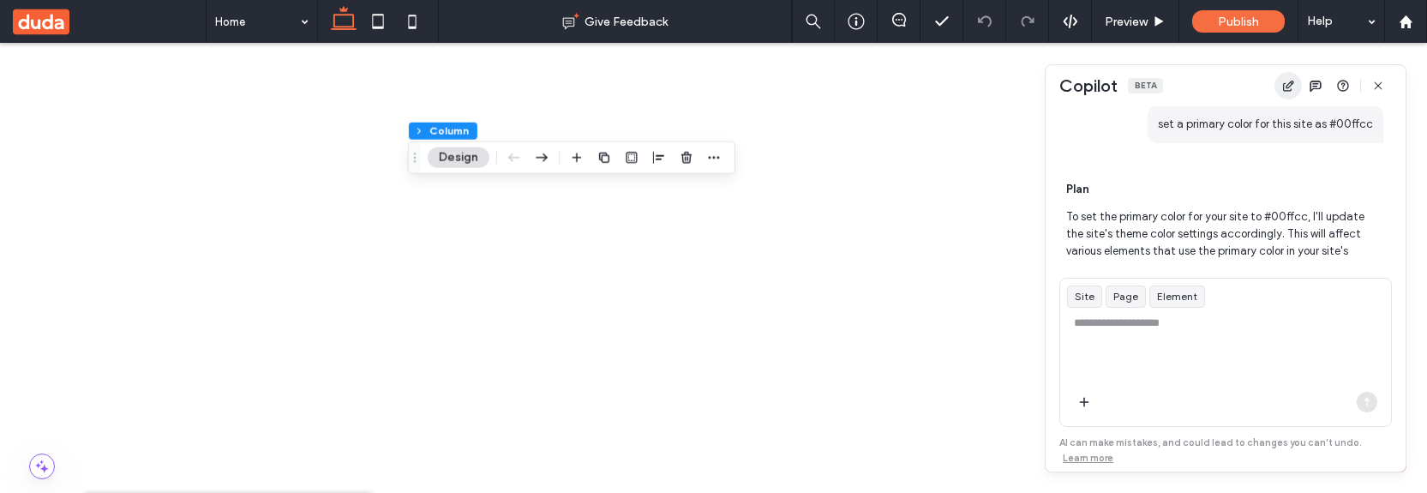
click at [1293, 85] on icon "button" at bounding box center [1289, 86] width 14 height 14
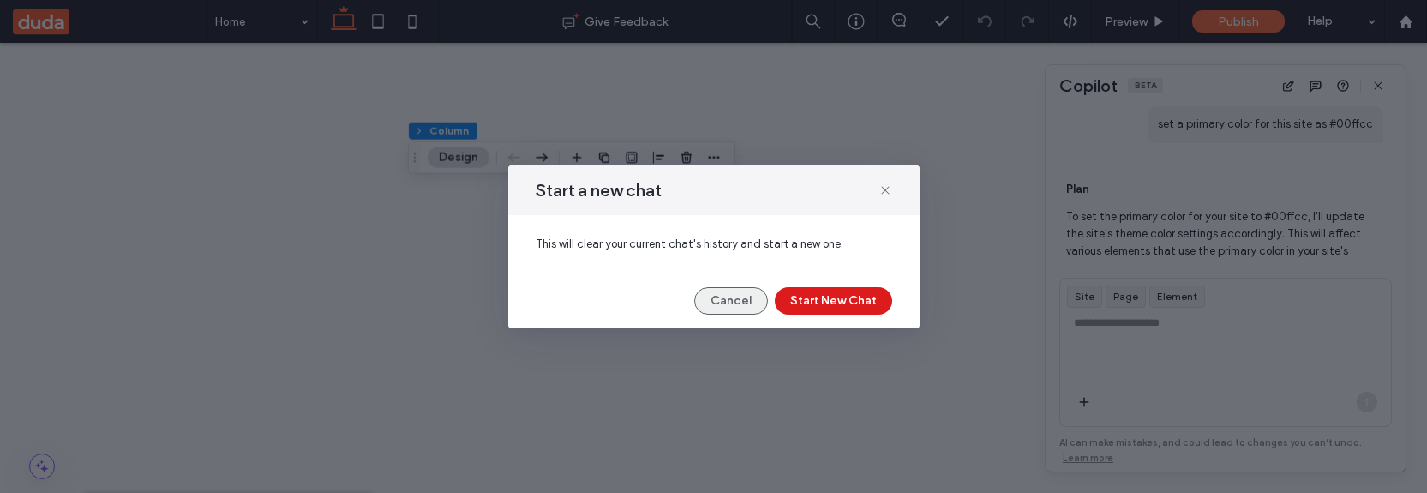
drag, startPoint x: 731, startPoint y: 295, endPoint x: 667, endPoint y: 167, distance: 143.0
click at [731, 295] on button "Cancel" at bounding box center [731, 300] width 74 height 27
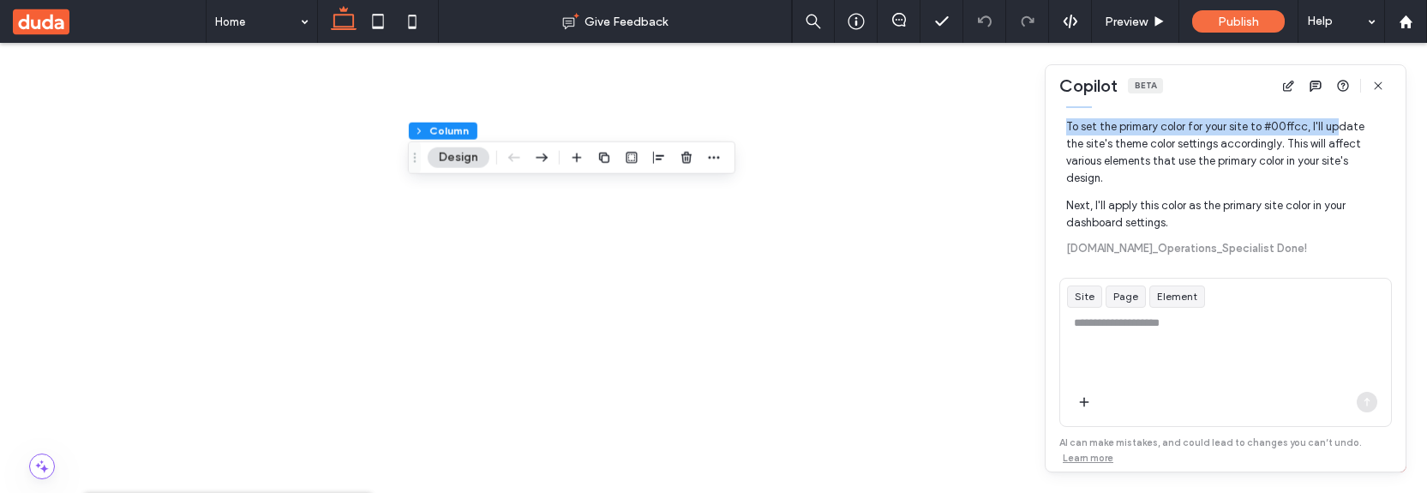
drag, startPoint x: 1156, startPoint y: 123, endPoint x: 1332, endPoint y: 125, distance: 176.6
click at [1332, 125] on div "How can I help? What Copilot can do Discover all the tasks it can help you with…" at bounding box center [1225, 181] width 319 height 151
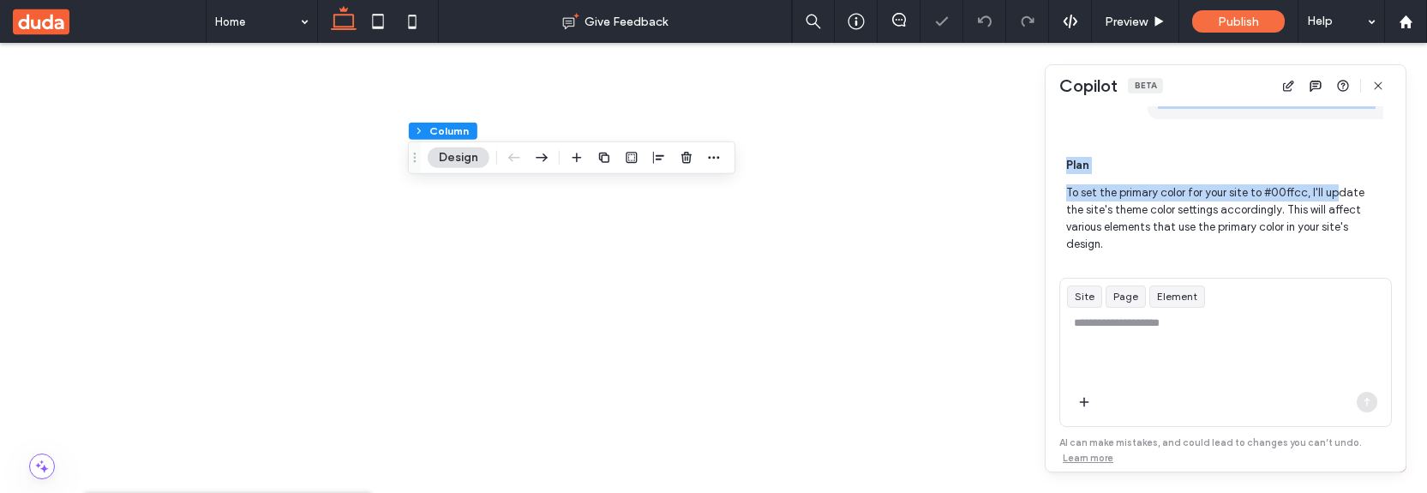
scroll to position [394, 0]
click at [1180, 162] on p "Plan" at bounding box center [1224, 166] width 317 height 17
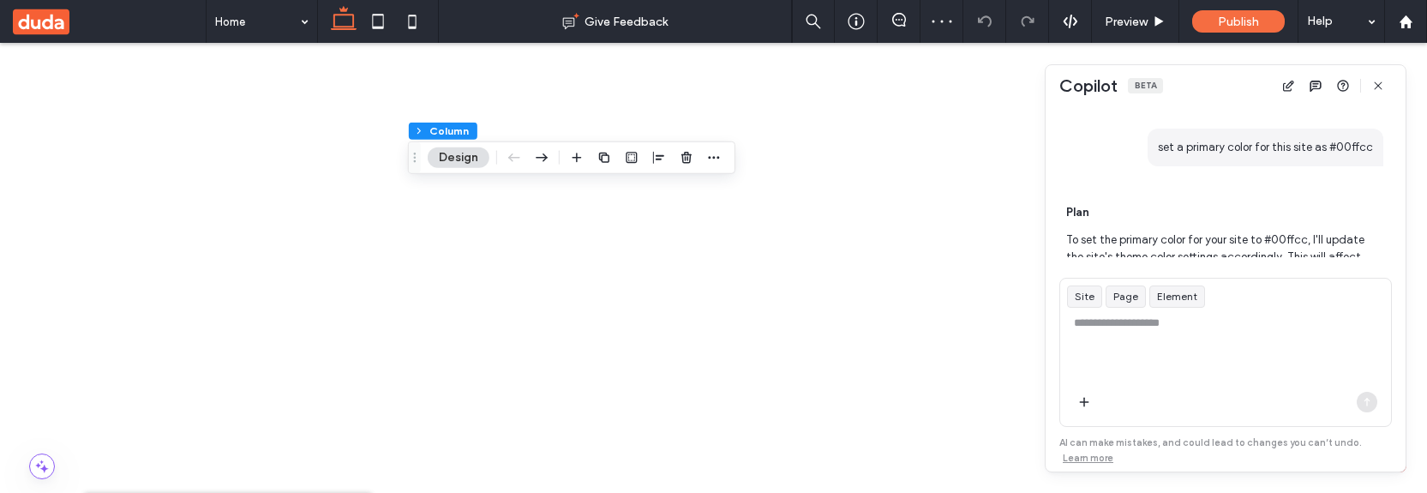
scroll to position [347, 0]
drag, startPoint x: 1156, startPoint y: 143, endPoint x: 1374, endPoint y: 147, distance: 217.8
click at [1374, 147] on div "How can I help? What Copilot can do Discover all the tasks it can help you with…" at bounding box center [1225, 181] width 319 height 151
copy span "set a primary color for this site as #00ffcc"
drag, startPoint x: 351, startPoint y: 63, endPoint x: 229, endPoint y: 21, distance: 128.5
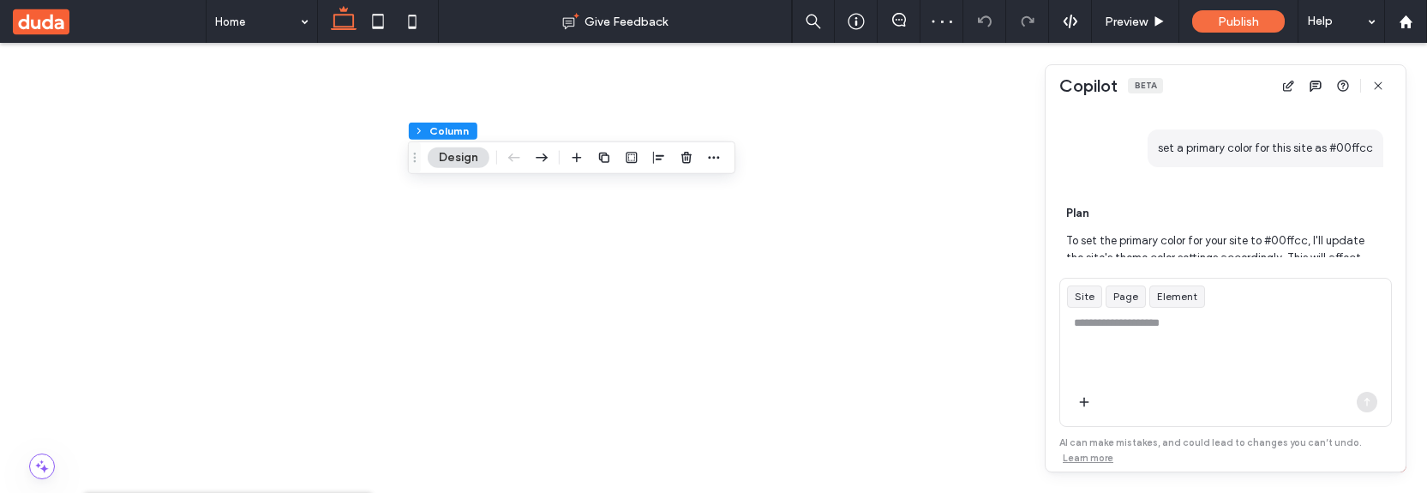
scroll to position [51, 0]
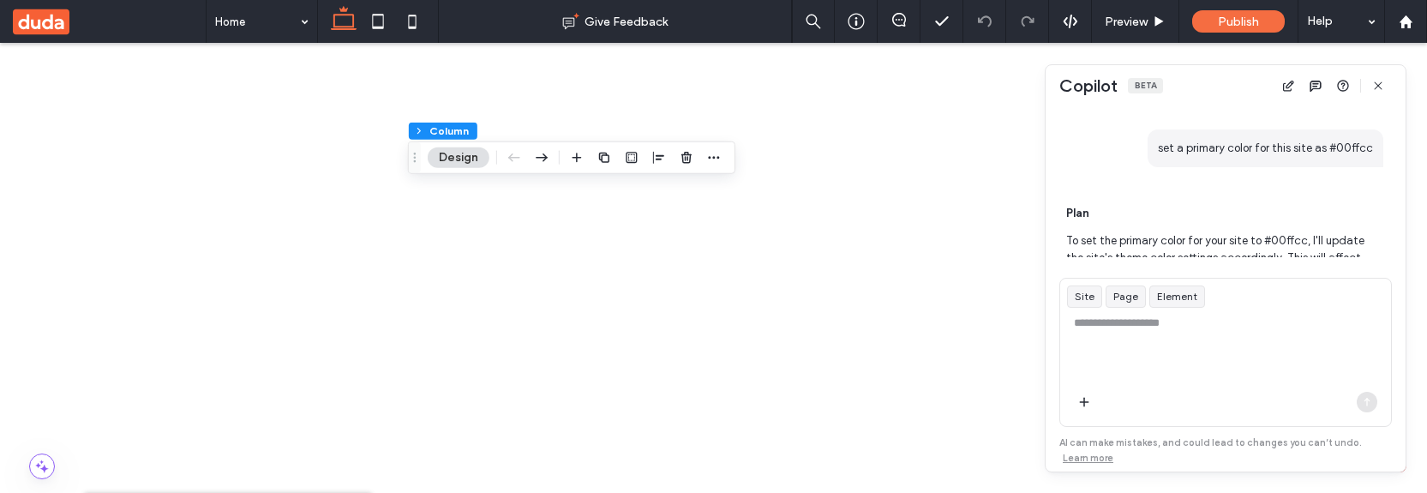
click at [1148, 350] on textarea at bounding box center [1225, 348] width 331 height 67
click at [1180, 340] on textarea at bounding box center [1225, 348] width 331 height 67
paste textarea "**********"
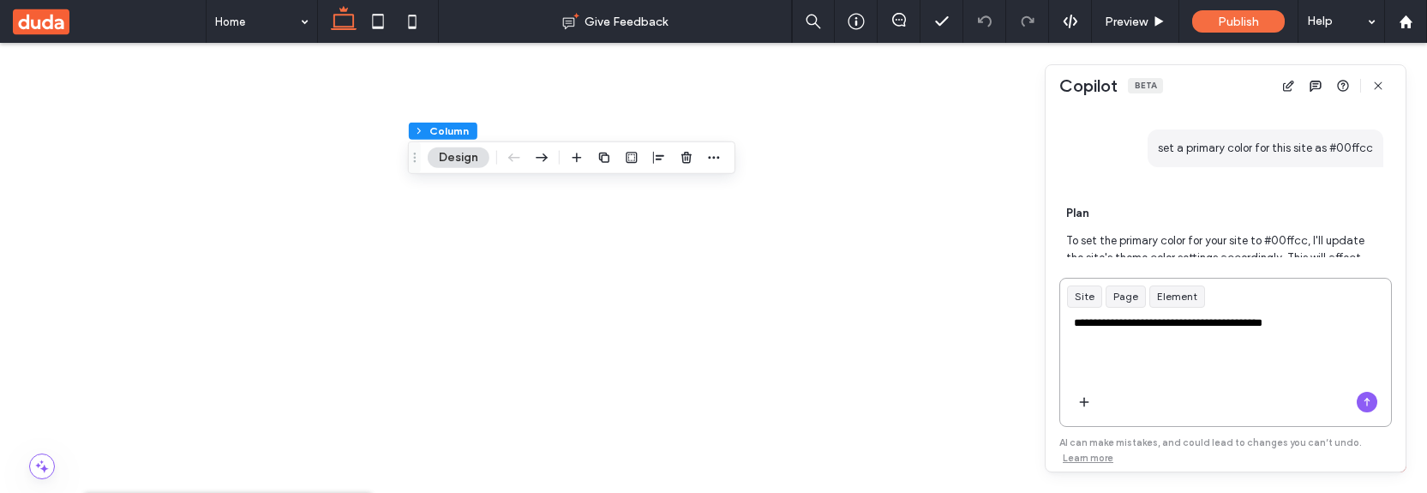
click at [1183, 319] on textarea "**********" at bounding box center [1225, 348] width 331 height 67
drag, startPoint x: 1262, startPoint y: 316, endPoint x: 1311, endPoint y: 316, distance: 48.9
click at [1311, 316] on textarea "**********" at bounding box center [1225, 348] width 331 height 67
paste textarea
type textarea "**********"
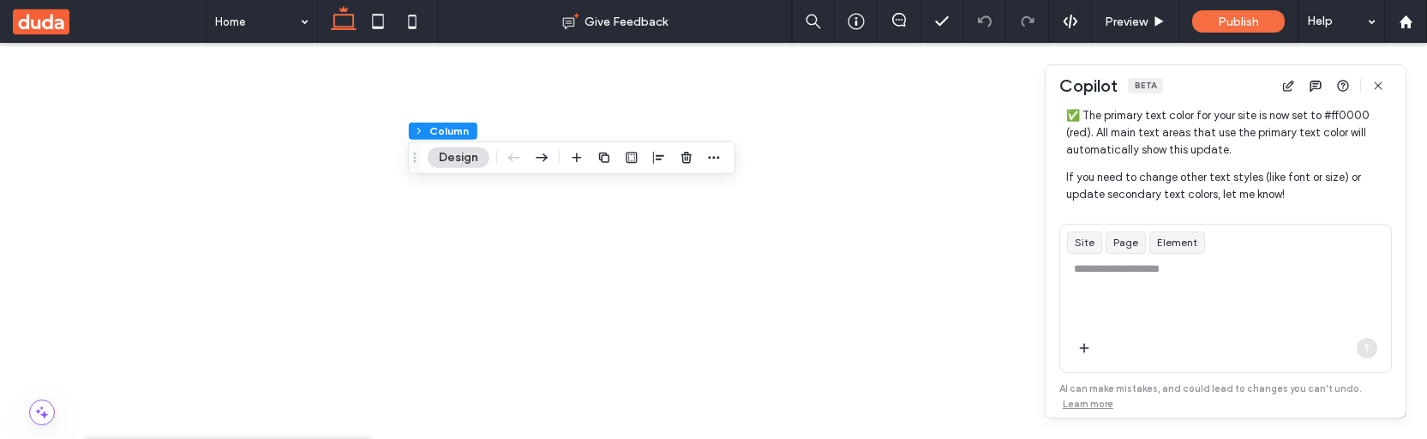
scroll to position [1054, 0]
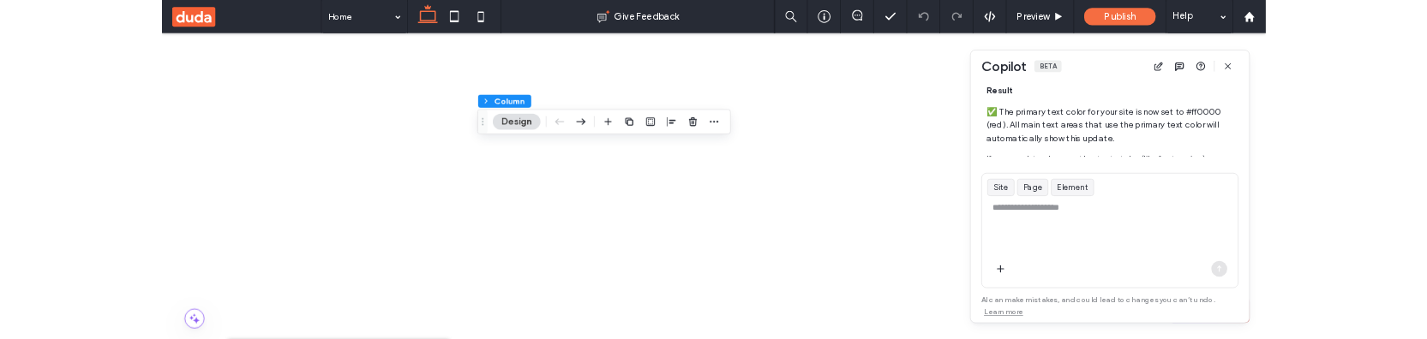
scroll to position [118, 0]
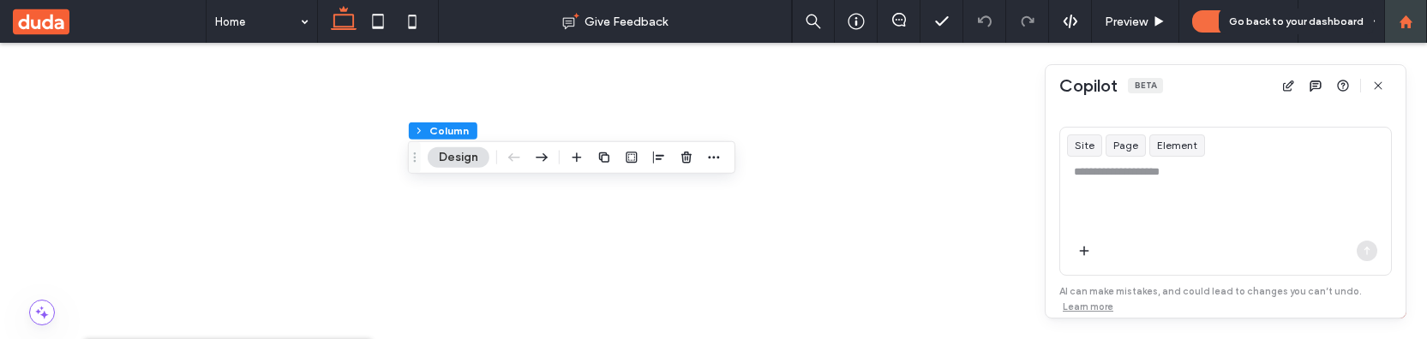
click at [1410, 23] on use at bounding box center [1405, 21] width 13 height 13
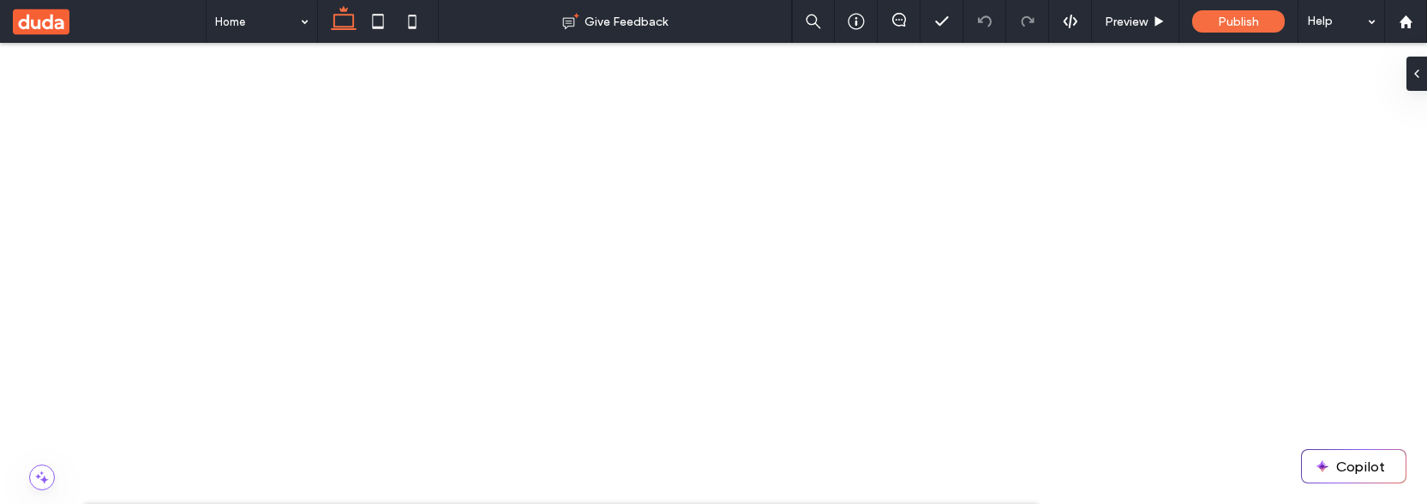
drag, startPoint x: 266, startPoint y: 336, endPoint x: 340, endPoint y: 338, distance: 74.6
copy span "Site meta title"
click at [1347, 460] on button "Copilot" at bounding box center [1354, 466] width 104 height 33
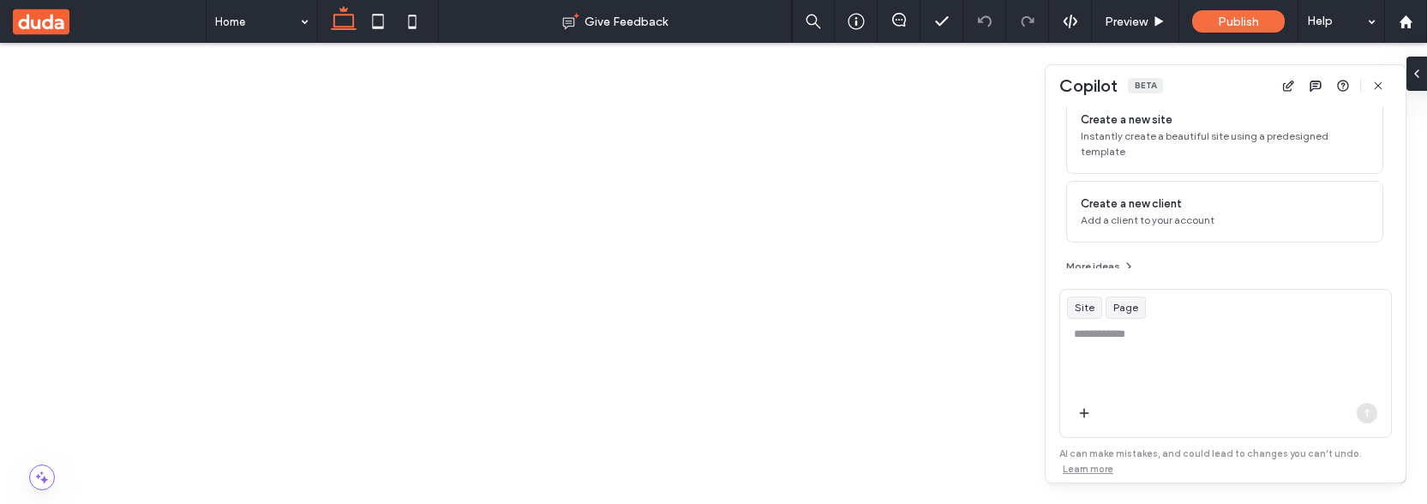
scroll to position [186, 0]
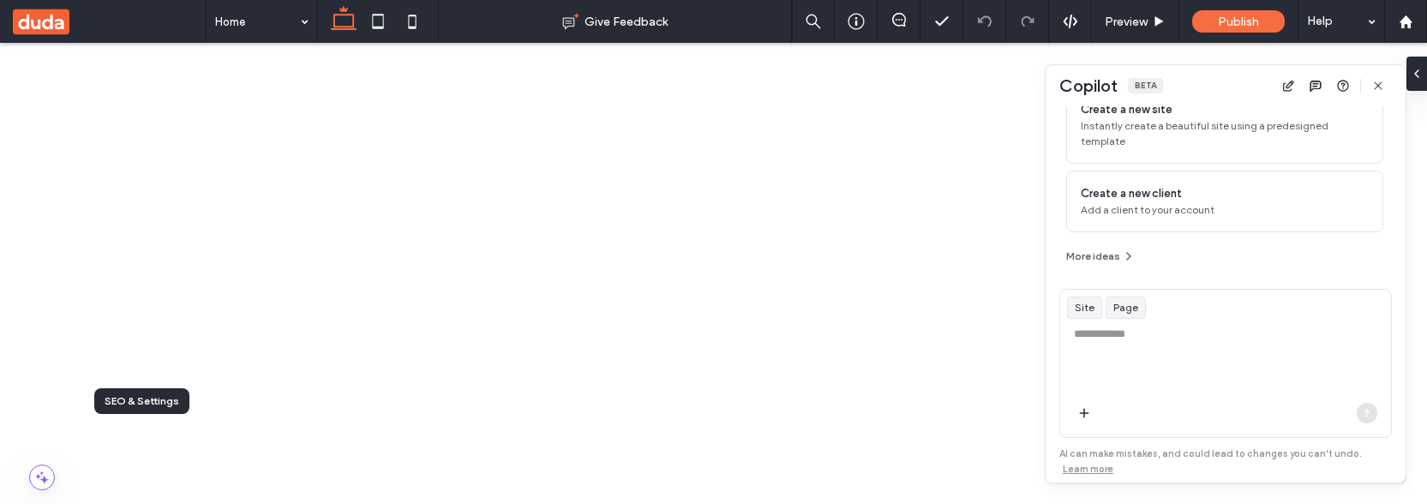
click at [1139, 373] on textarea at bounding box center [1225, 359] width 331 height 67
paste textarea "**********"
click at [1075, 333] on textarea "**********" at bounding box center [1225, 359] width 331 height 67
type textarea "**********"
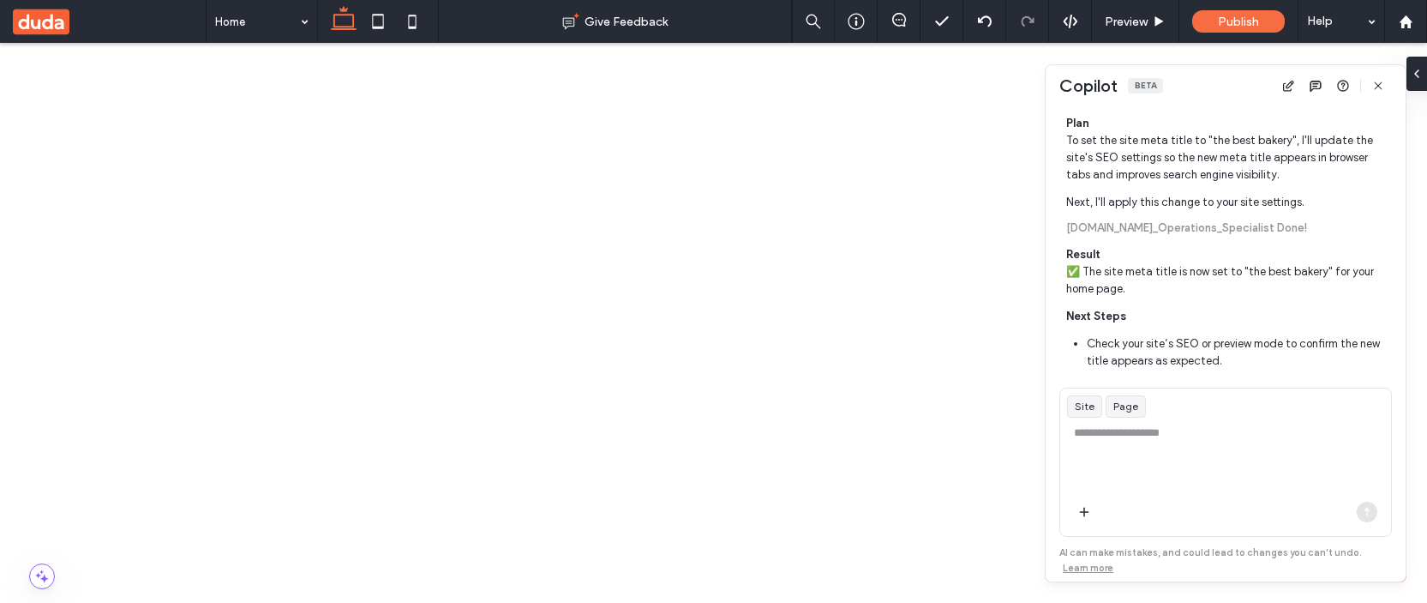
scroll to position [433, 0]
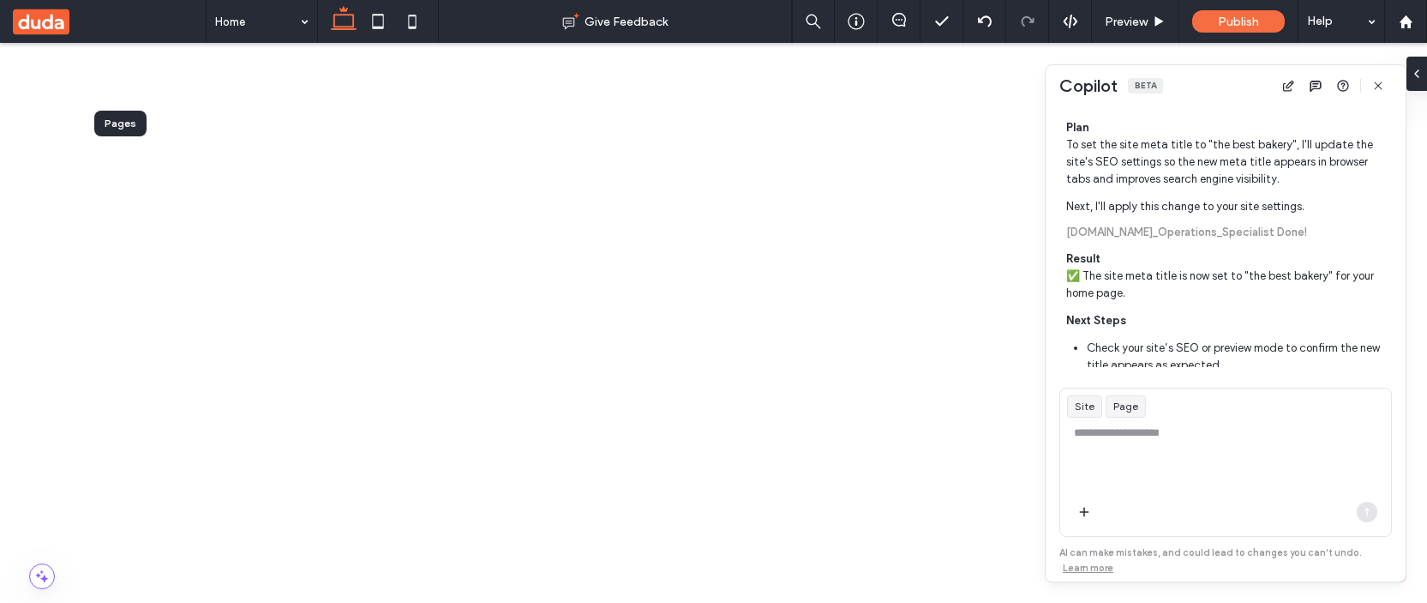
click at [1203, 431] on textarea at bounding box center [1225, 457] width 331 height 67
click at [1148, 432] on textarea "**********" at bounding box center [1225, 457] width 331 height 67
type textarea "**********"
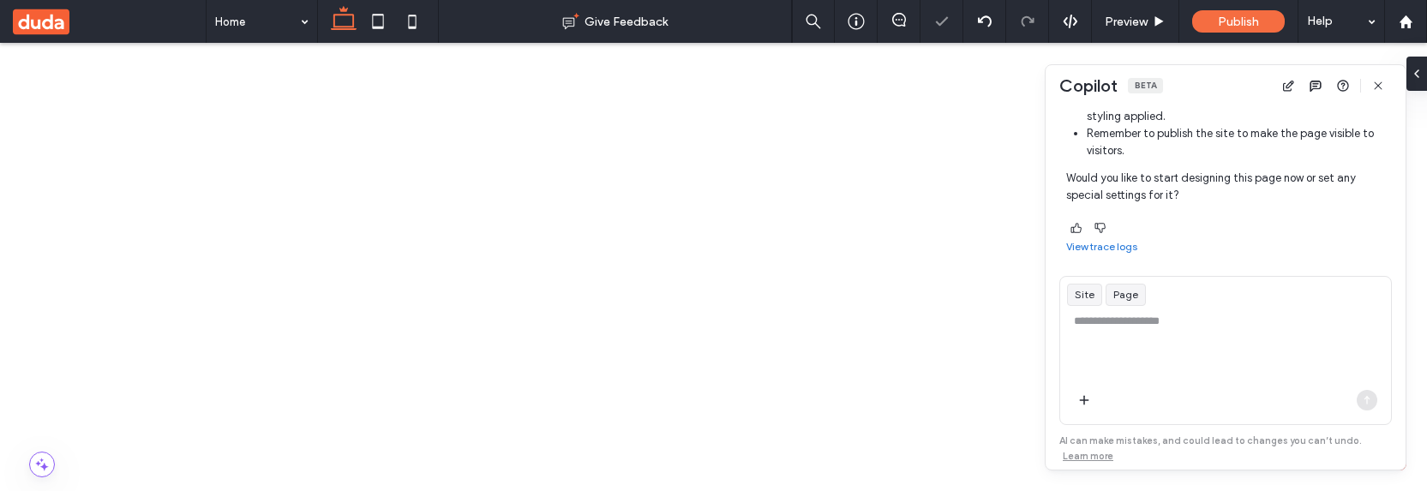
scroll to position [0, 0]
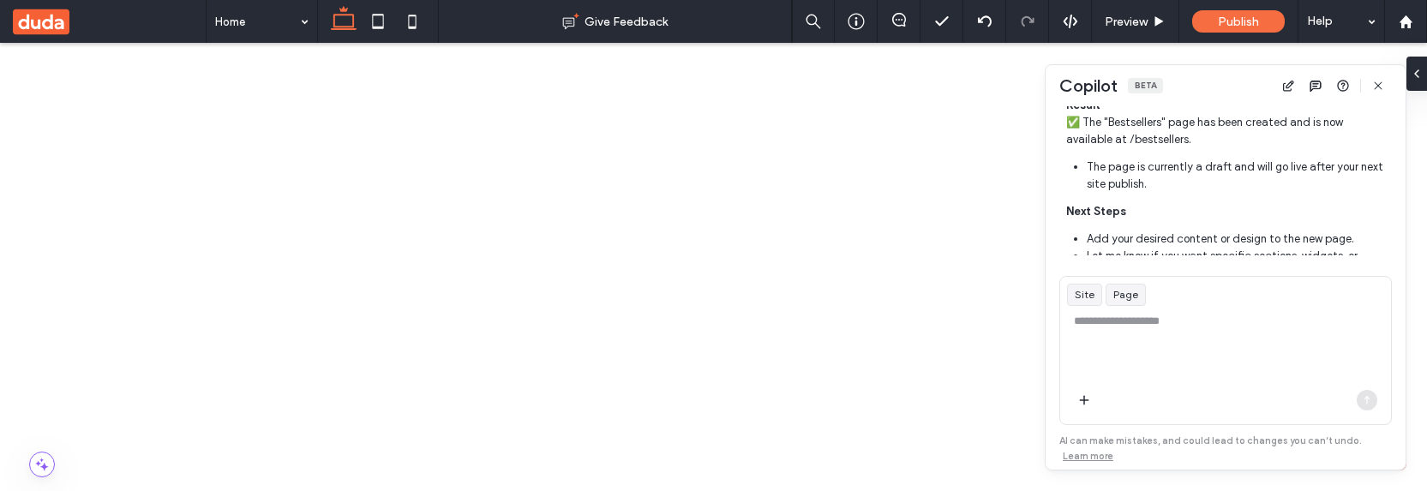
scroll to position [1056, 0]
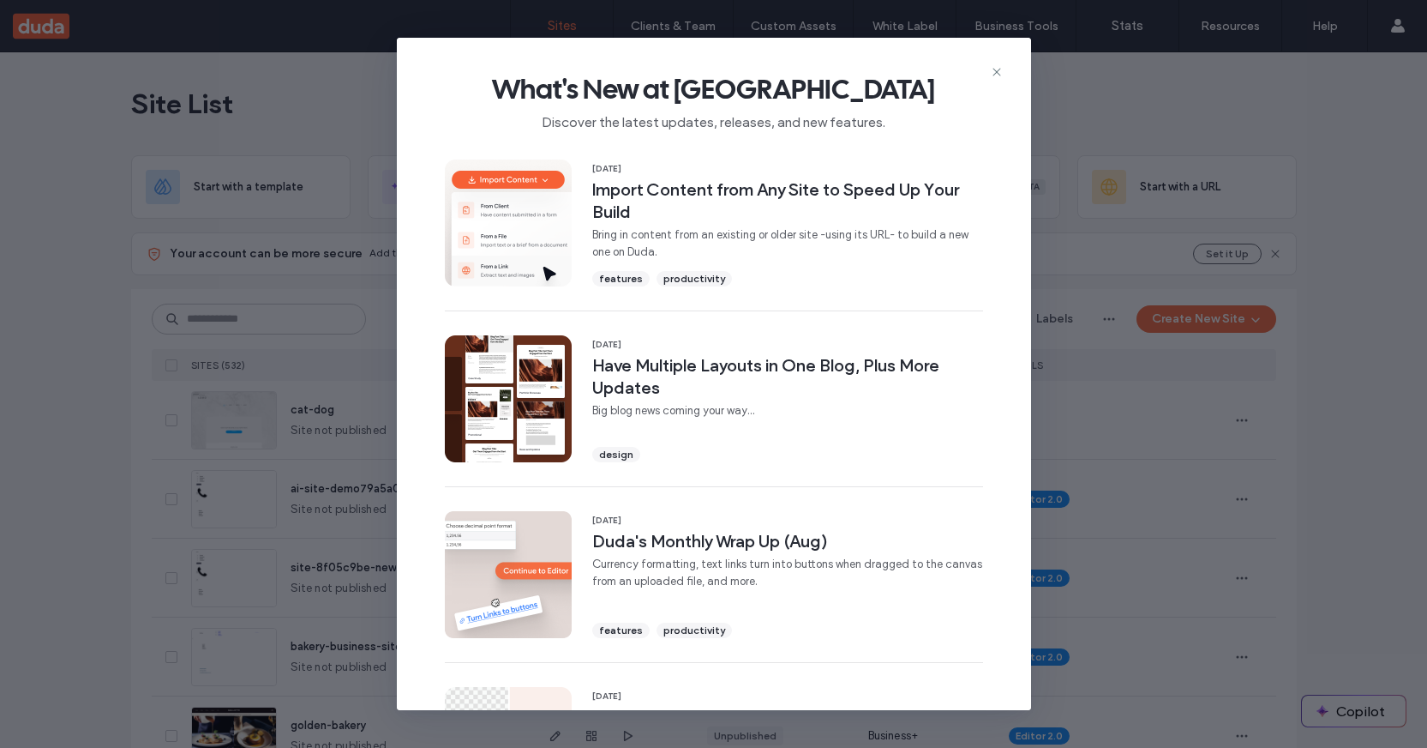
click at [1003, 70] on div "What's New at [GEOGRAPHIC_DATA] Discover the latest updates, releases, and new …" at bounding box center [714, 95] width 634 height 115
click at [998, 71] on icon at bounding box center [997, 72] width 14 height 14
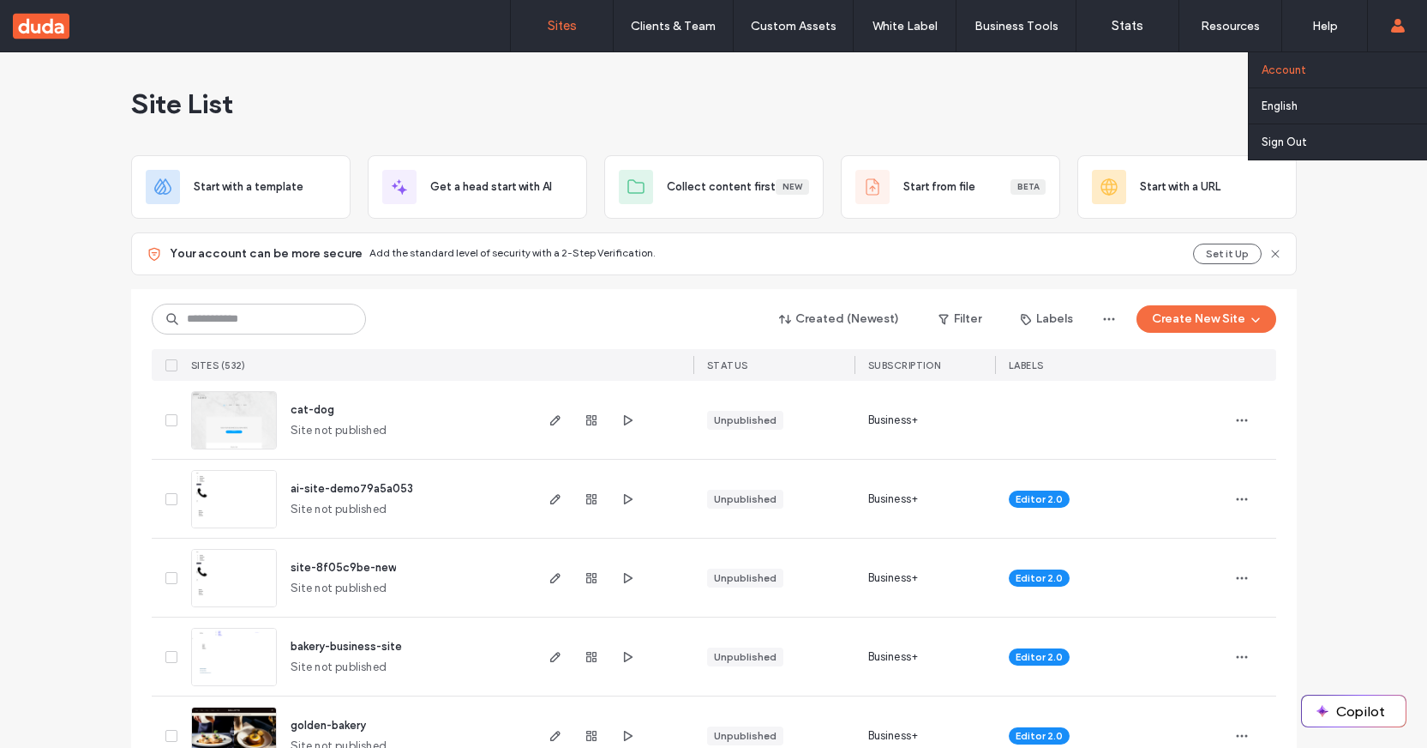
click at [1315, 74] on link "Account" at bounding box center [1344, 69] width 165 height 35
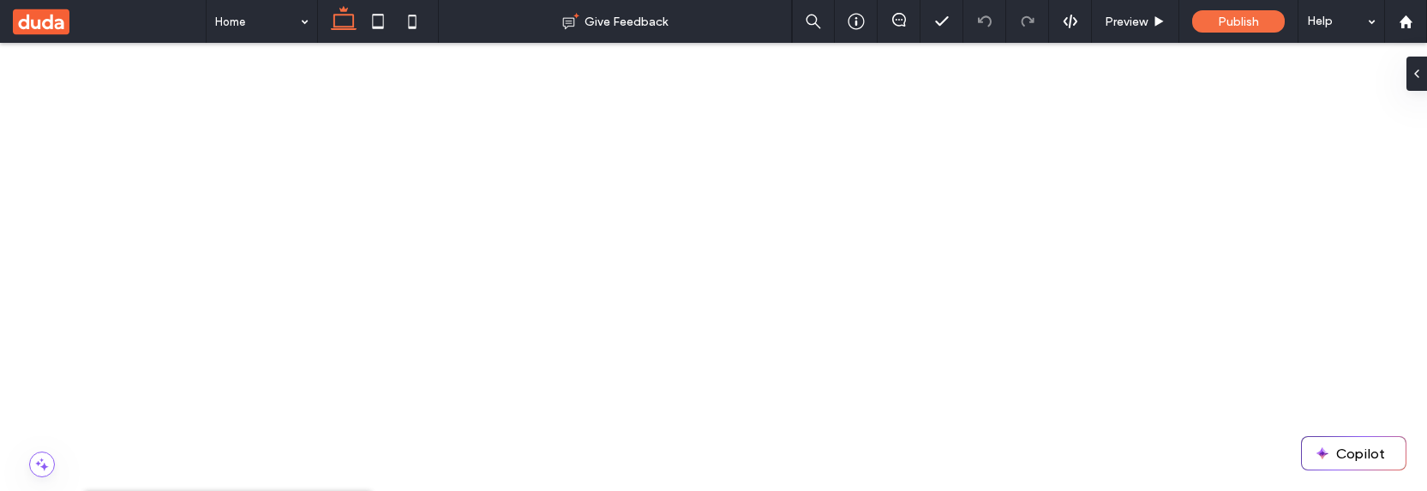
scroll to position [60, 0]
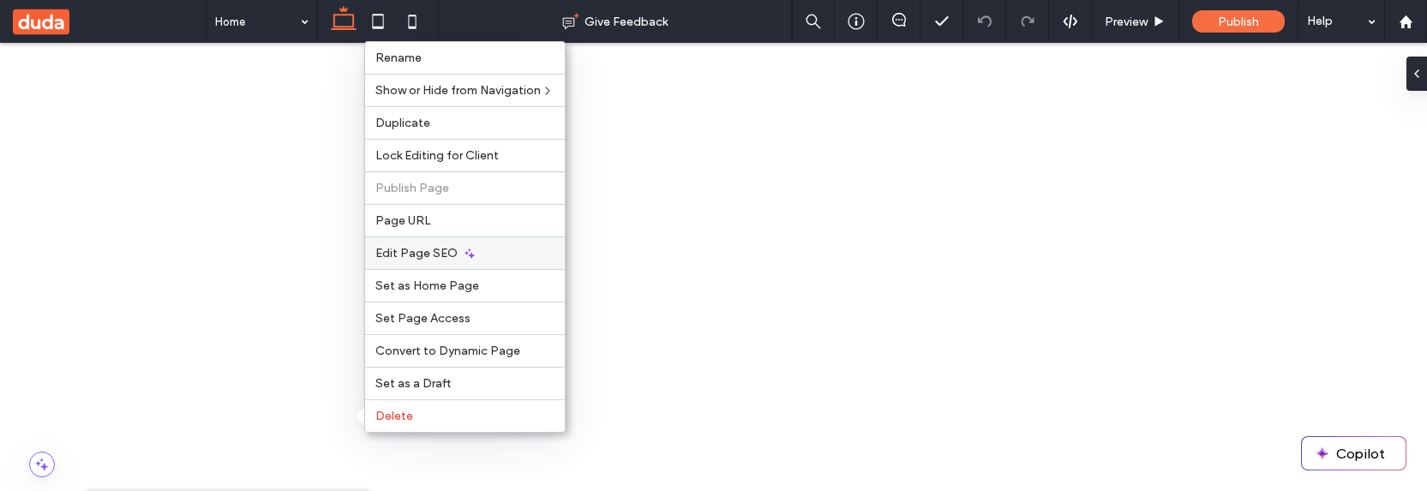
click at [437, 266] on div "Edit Page SEO" at bounding box center [465, 253] width 200 height 33
